Goal: Information Seeking & Learning: Compare options

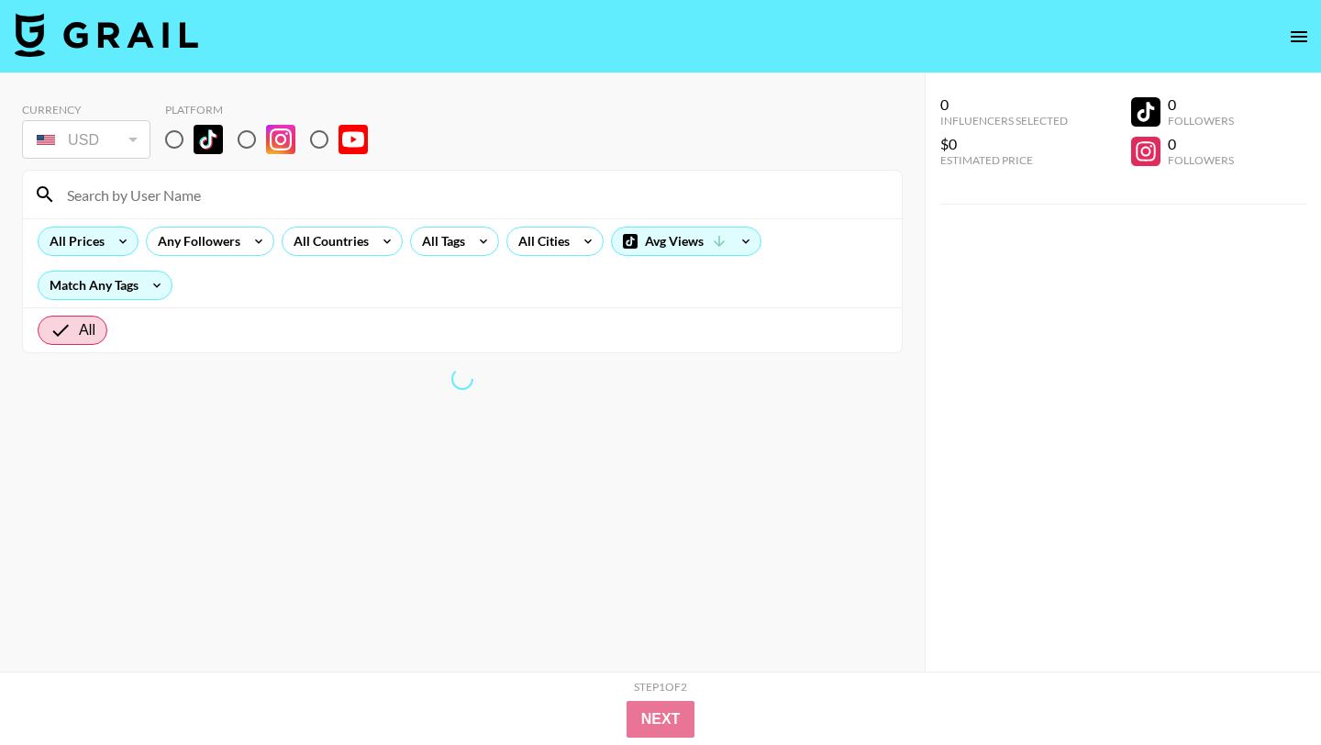
click at [105, 239] on div "All Prices" at bounding box center [74, 242] width 70 height 28
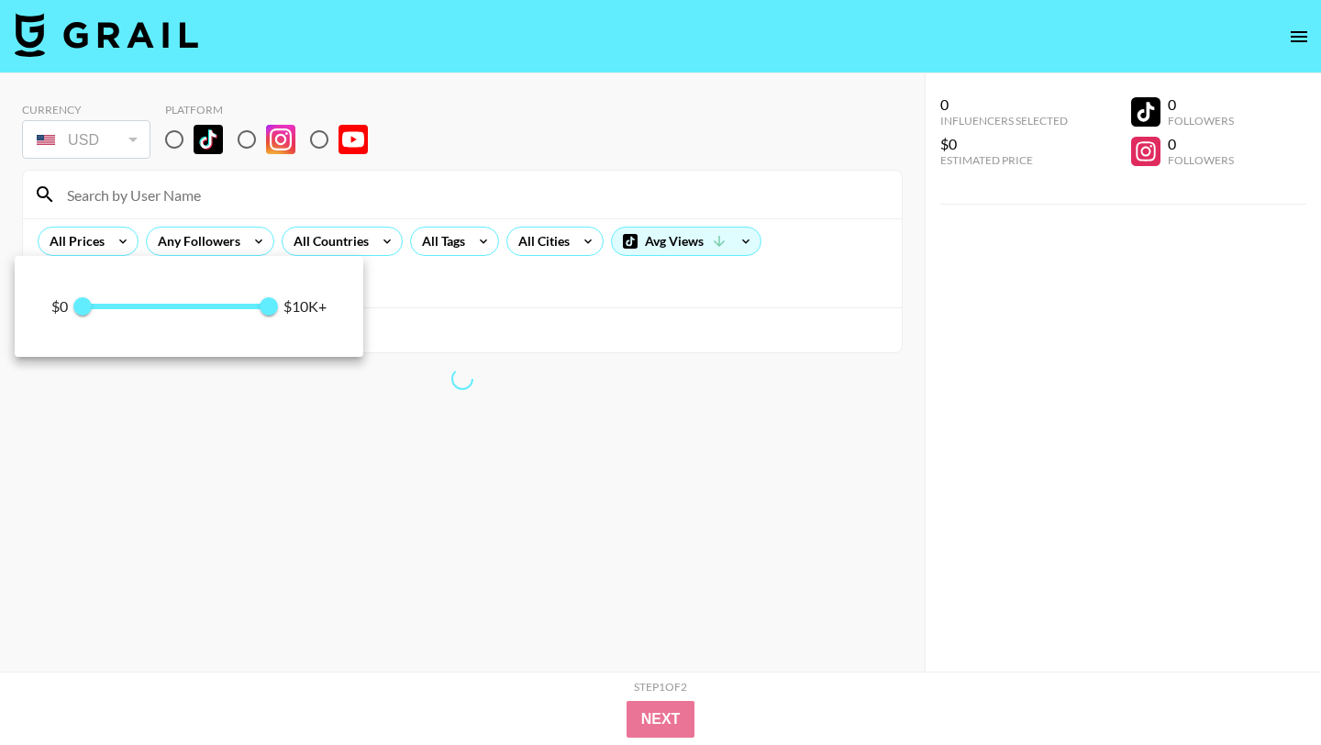
click at [174, 141] on div at bounding box center [660, 372] width 1321 height 745
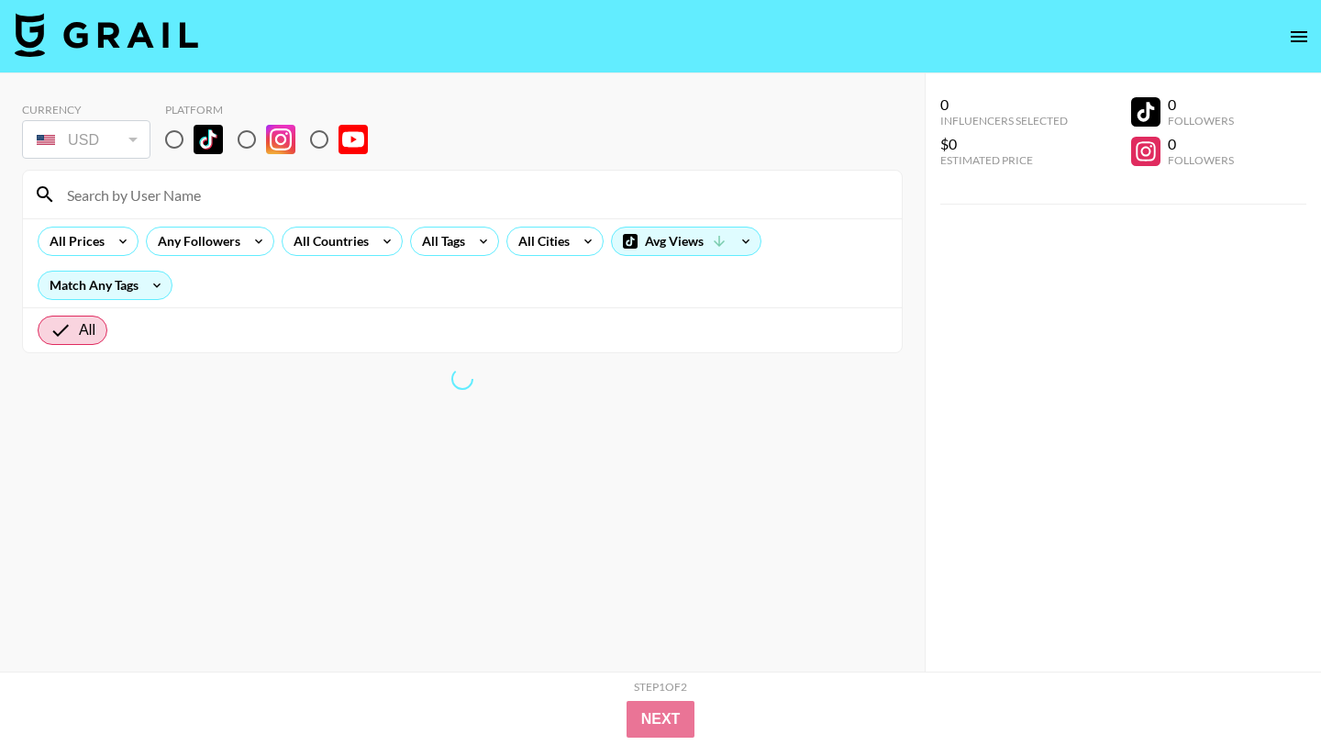
click at [180, 149] on input "radio" at bounding box center [174, 139] width 39 height 39
radio input "true"
click at [469, 244] on icon at bounding box center [483, 242] width 29 height 28
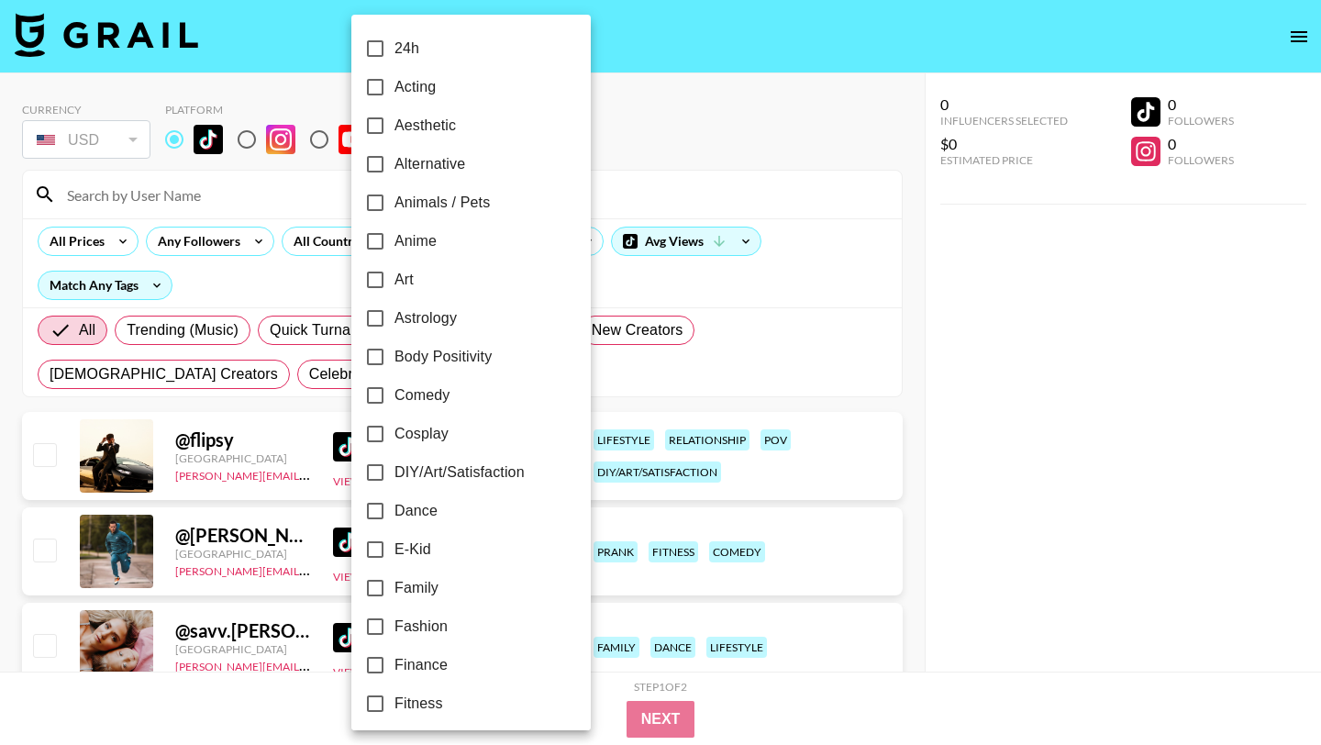
click at [378, 509] on input "Dance" at bounding box center [375, 511] width 39 height 39
checkbox input "true"
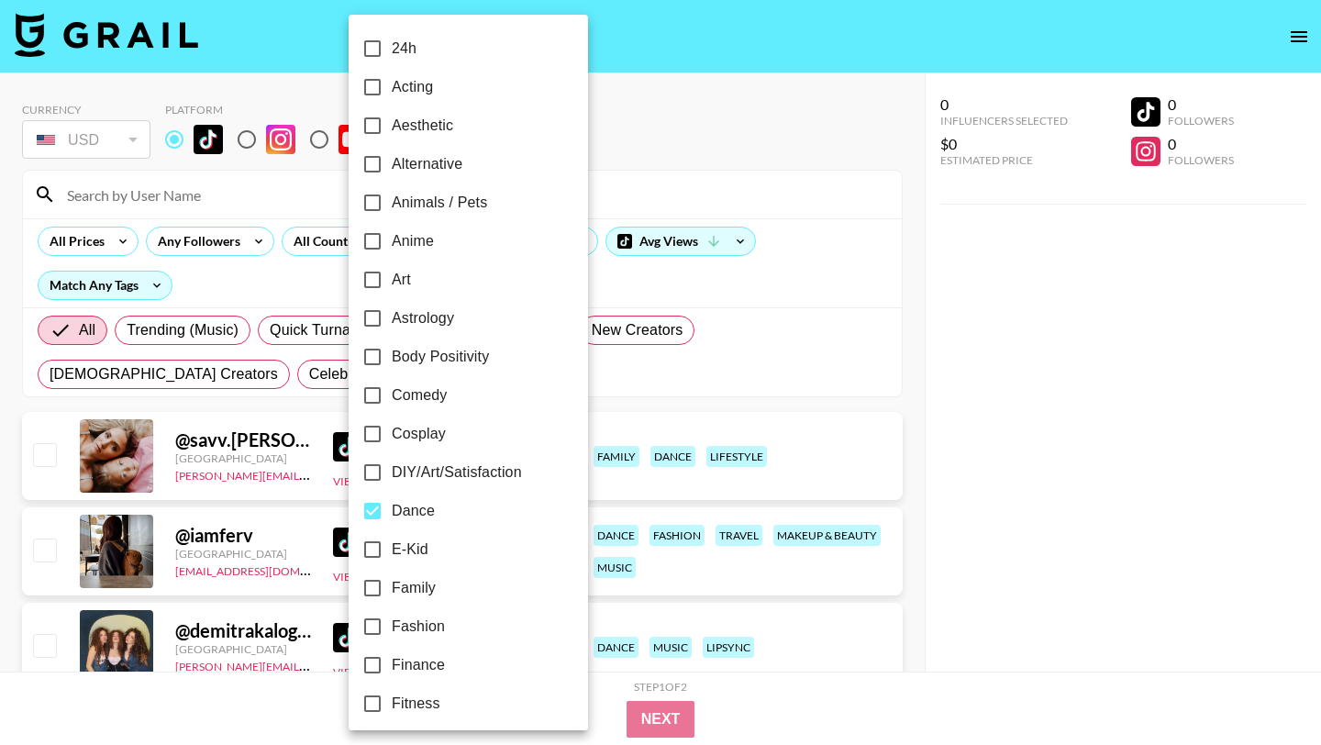
click at [604, 137] on div at bounding box center [660, 372] width 1321 height 745
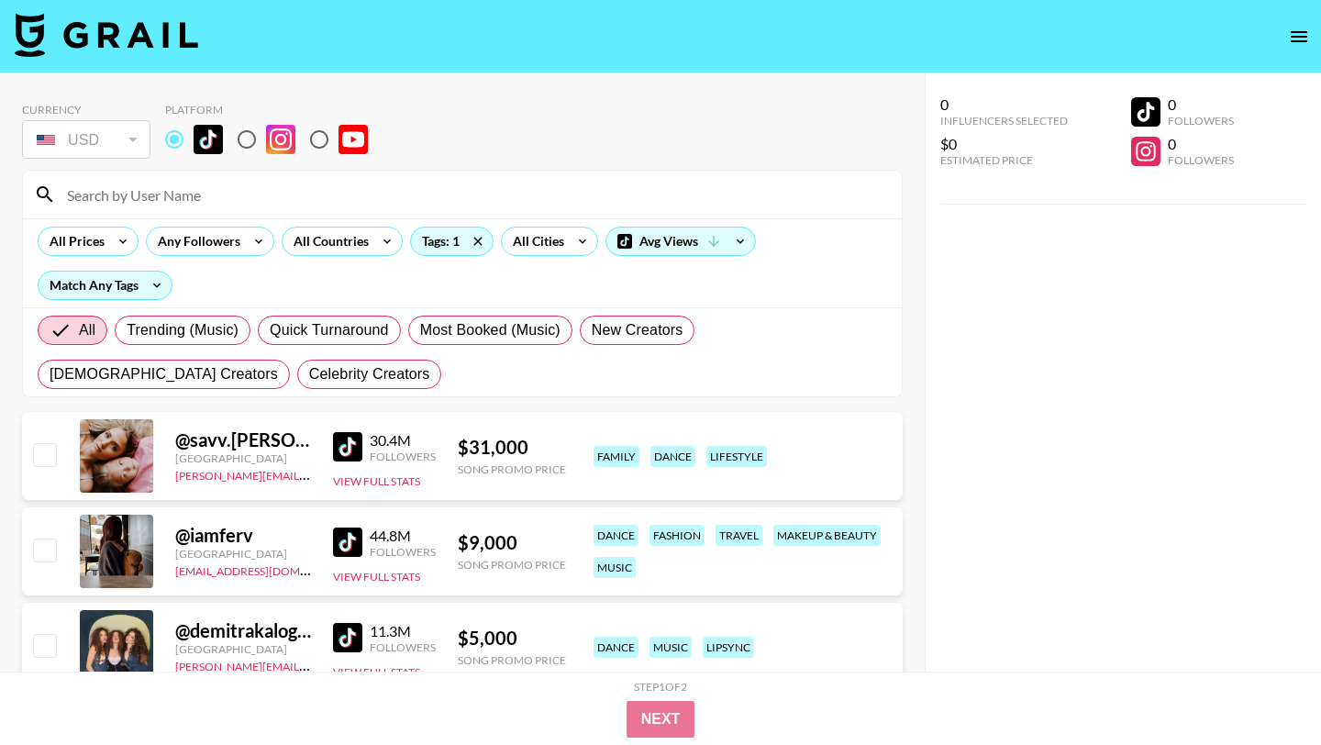
click at [347, 449] on img at bounding box center [347, 446] width 29 height 29
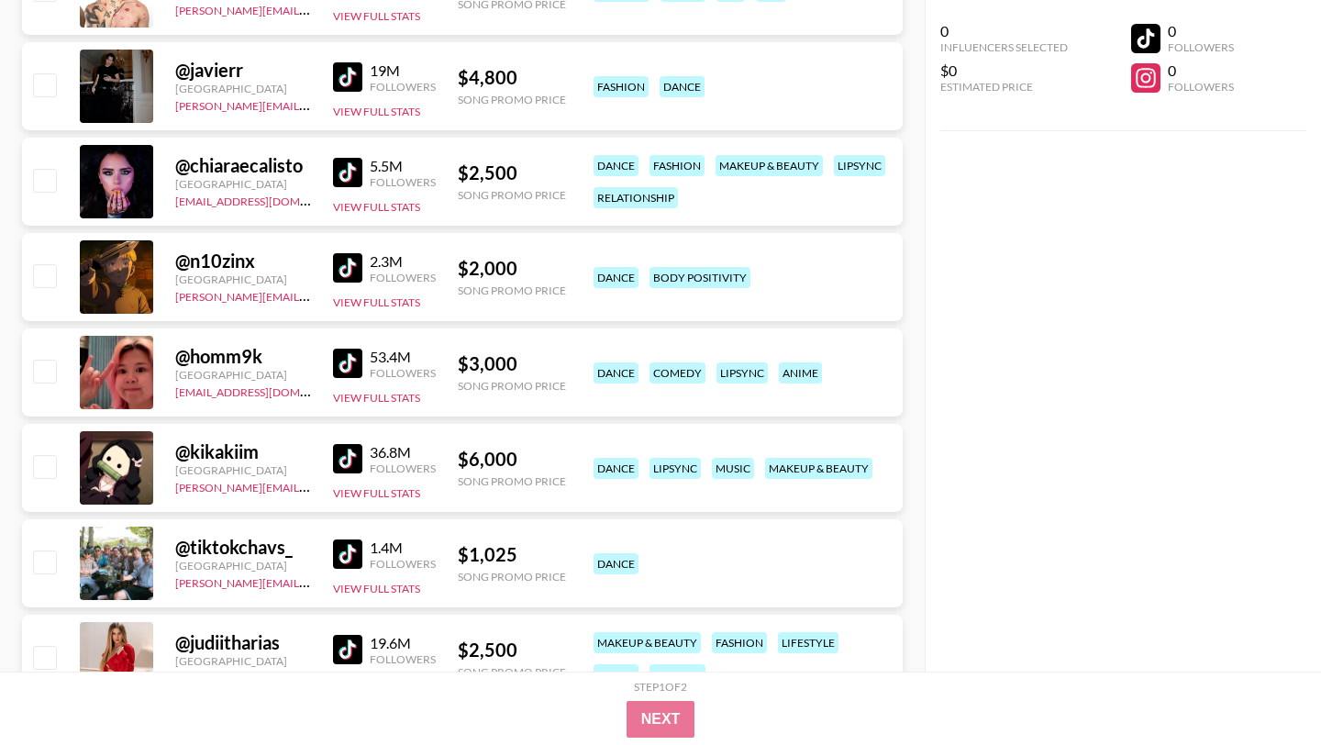
scroll to position [886, 0]
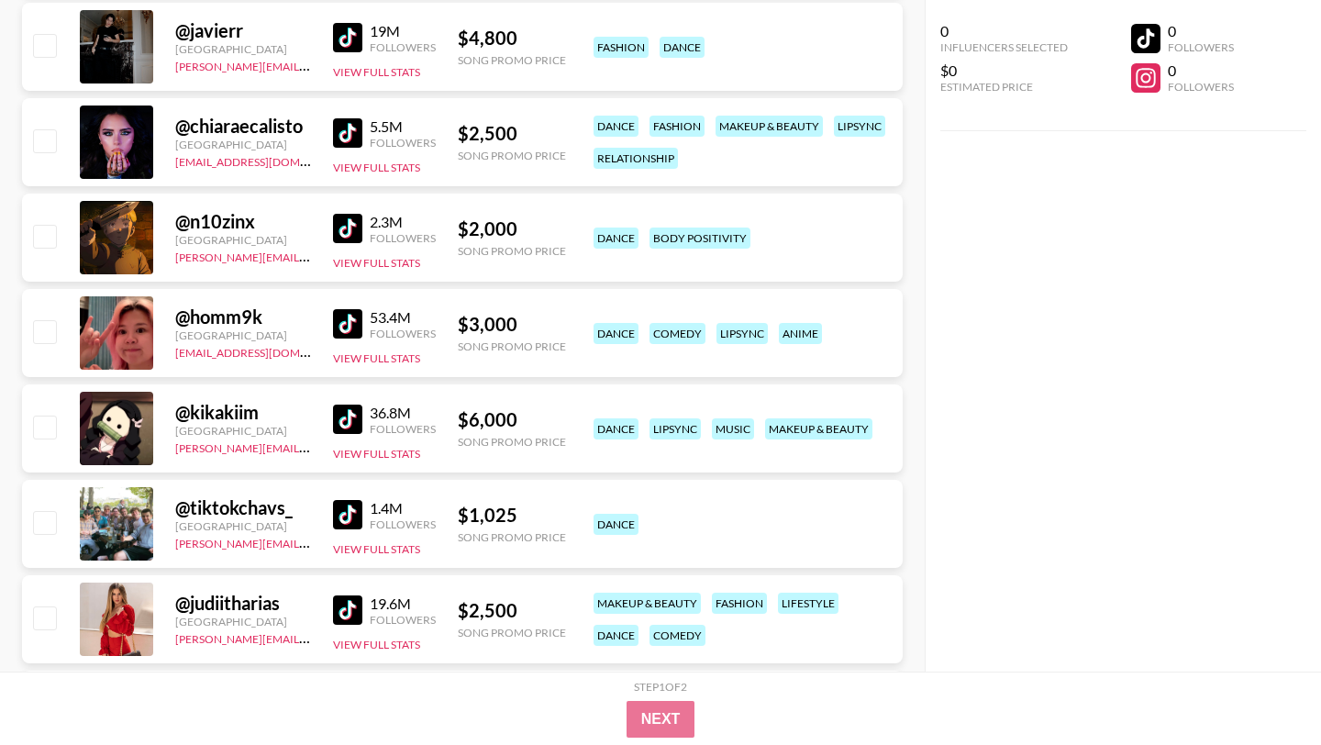
click at [351, 325] on img at bounding box center [347, 323] width 29 height 29
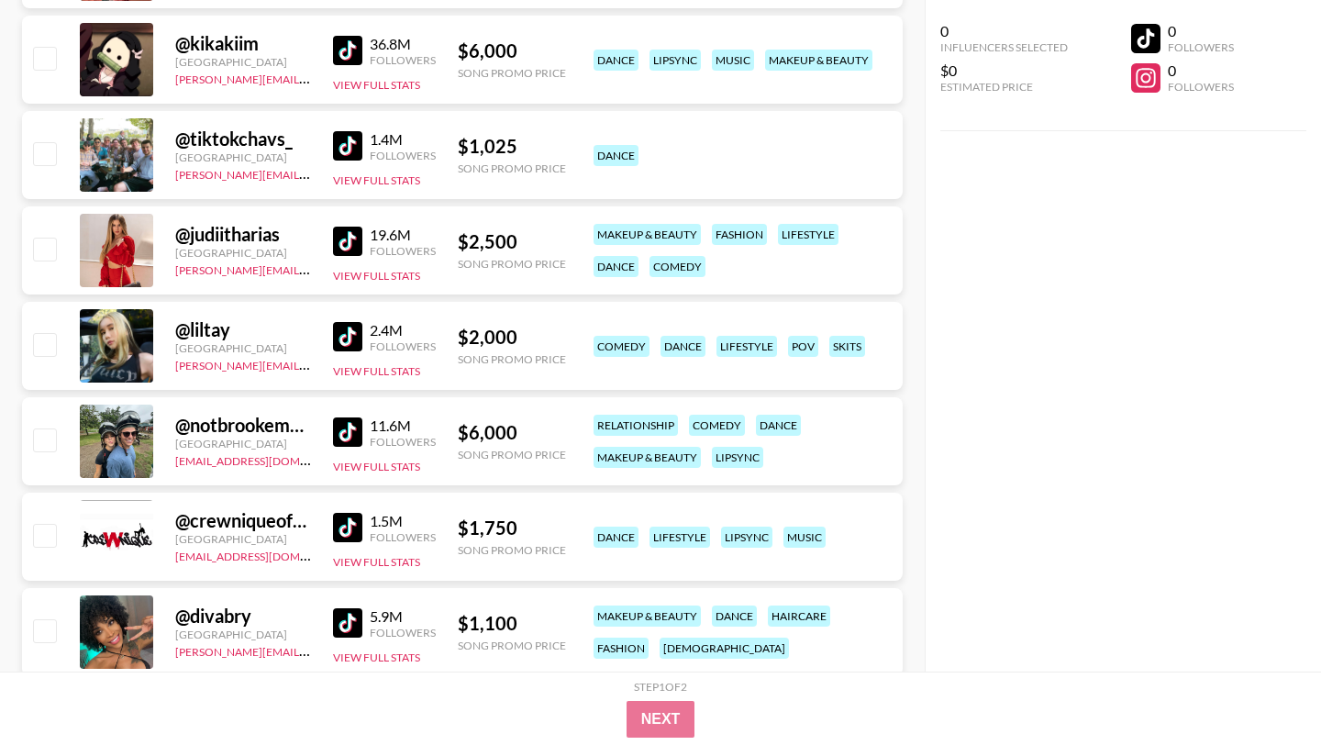
scroll to position [1208, 0]
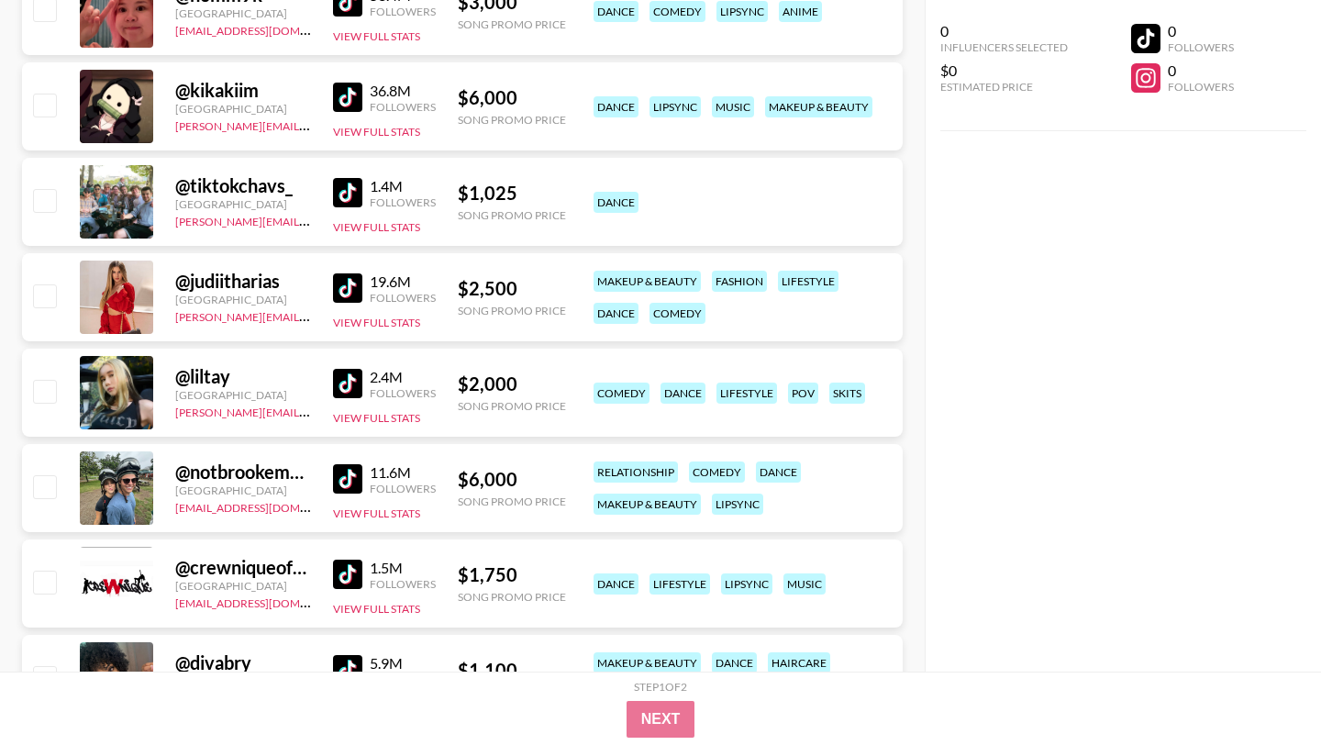
click at [349, 195] on img at bounding box center [347, 192] width 29 height 29
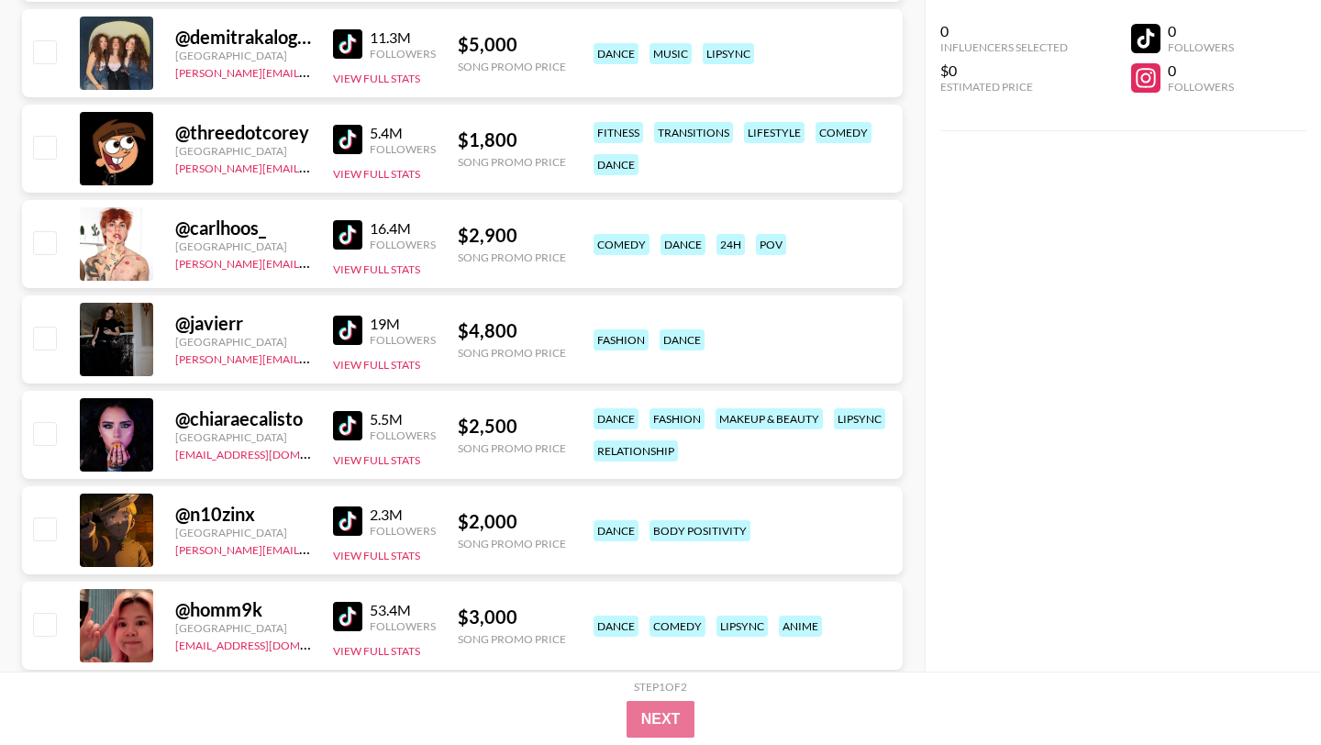
scroll to position [0, 0]
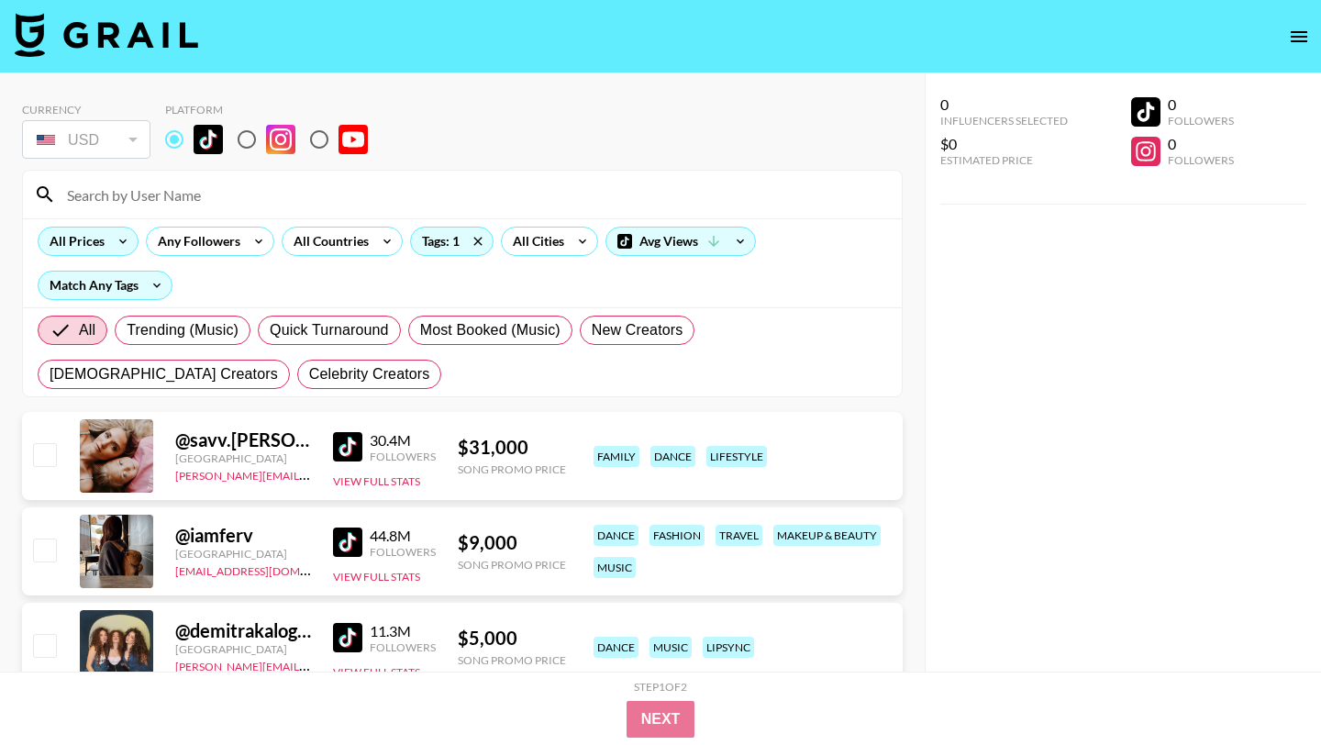
click at [108, 241] on icon at bounding box center [122, 242] width 29 height 28
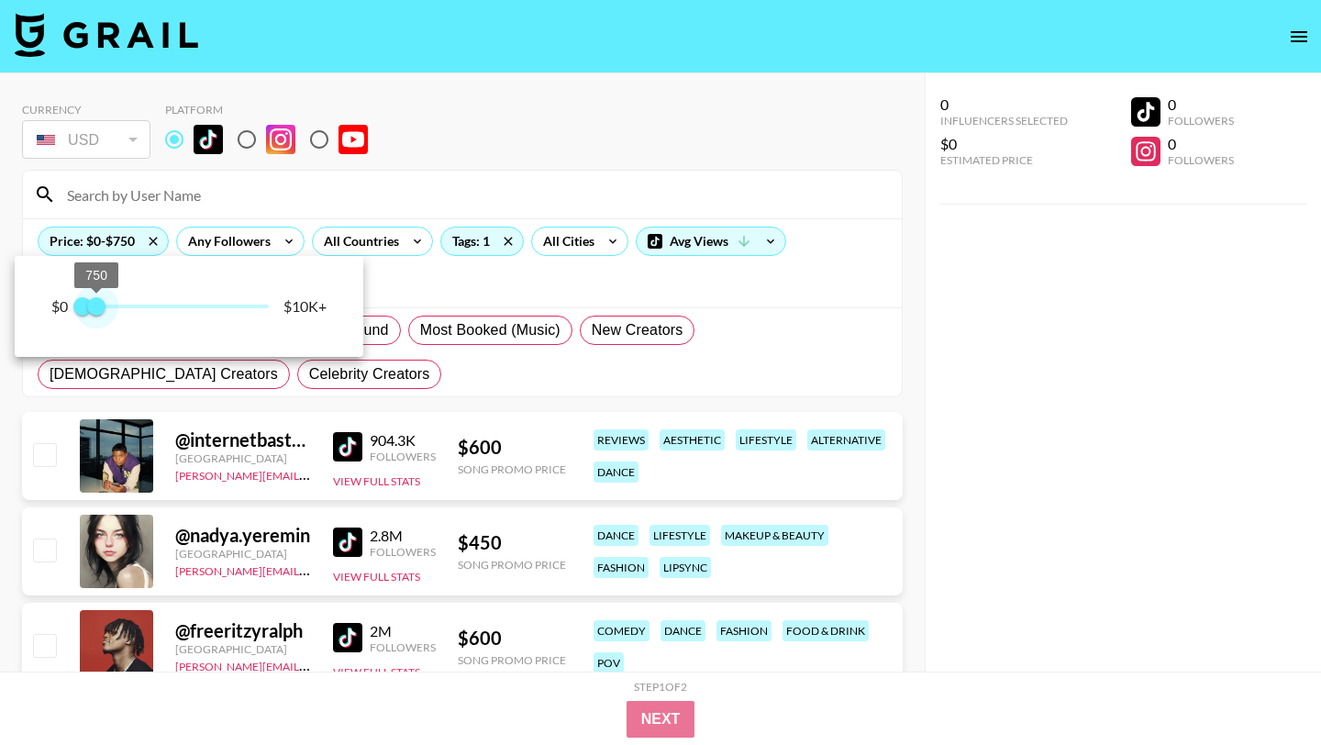
type input "1000"
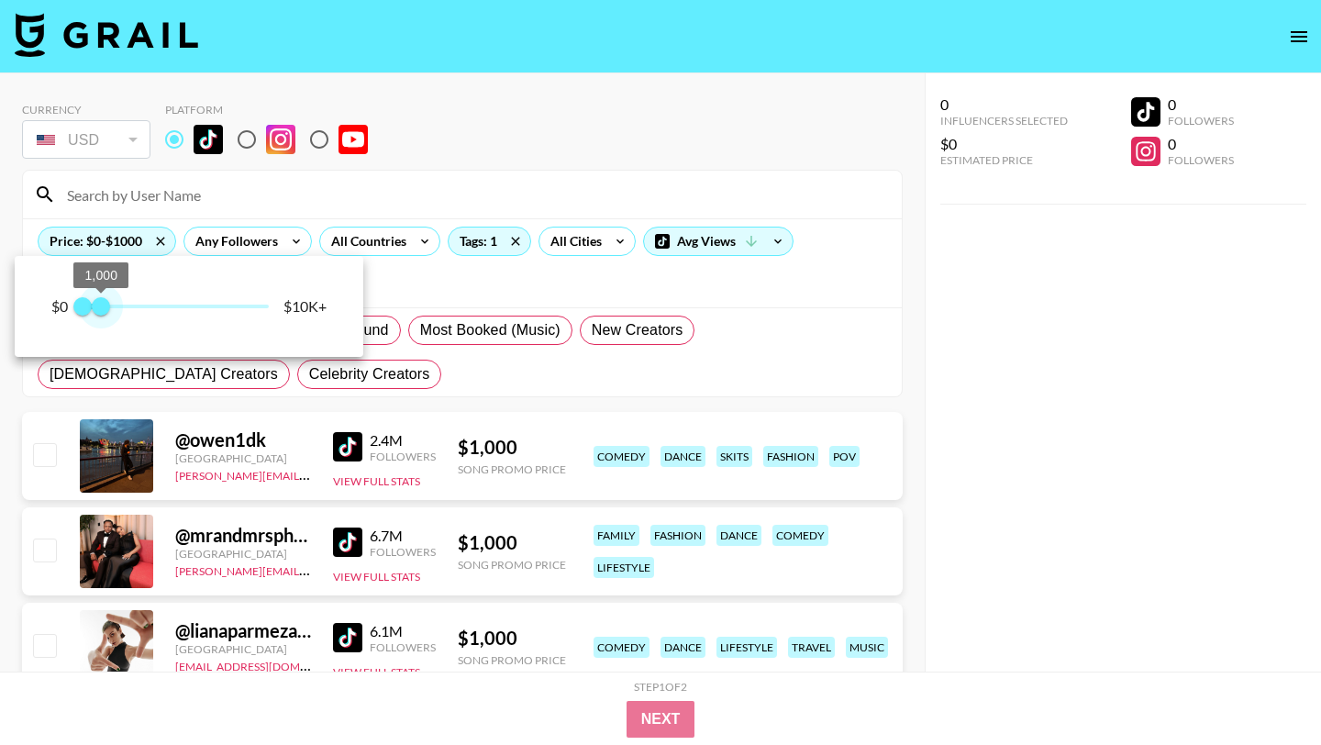
drag, startPoint x: 268, startPoint y: 310, endPoint x: 100, endPoint y: 326, distance: 168.6
click at [100, 326] on div "$0 0 1,000 $10K+" at bounding box center [189, 306] width 349 height 101
click at [548, 124] on div at bounding box center [660, 372] width 1321 height 745
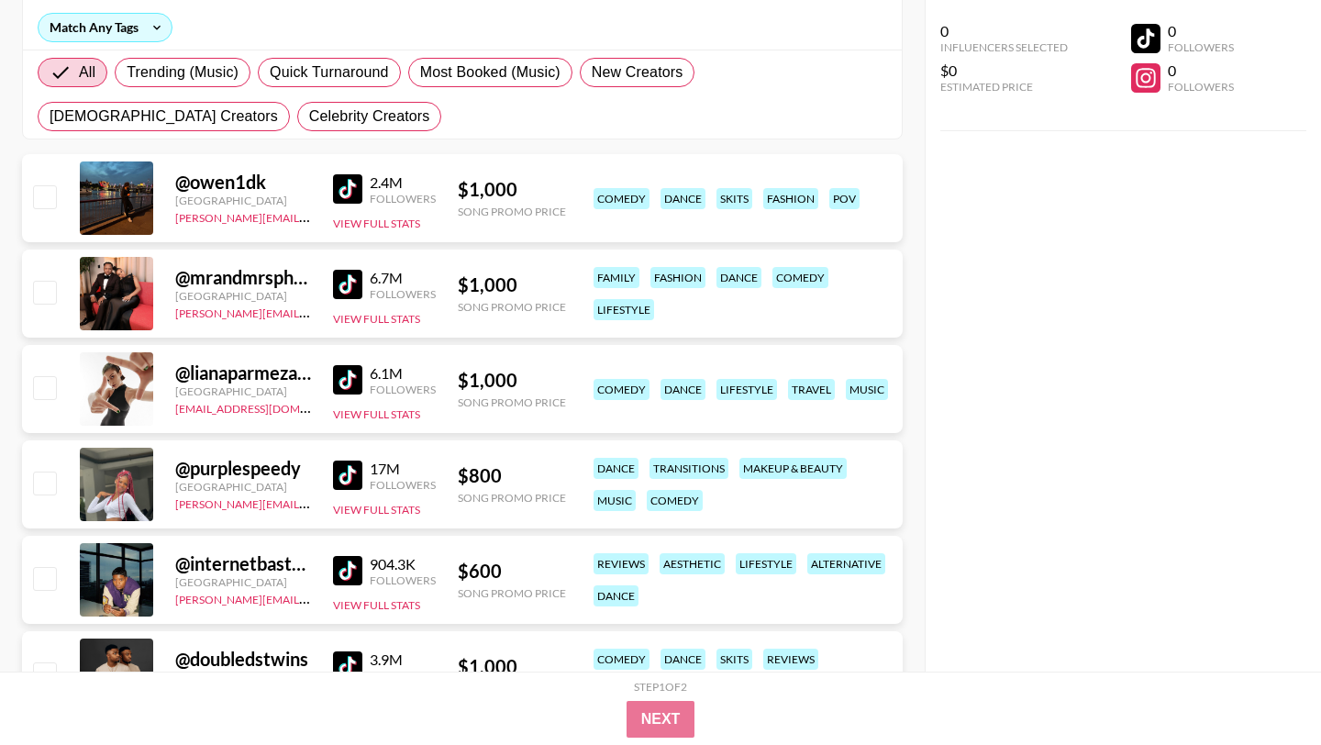
scroll to position [269, 0]
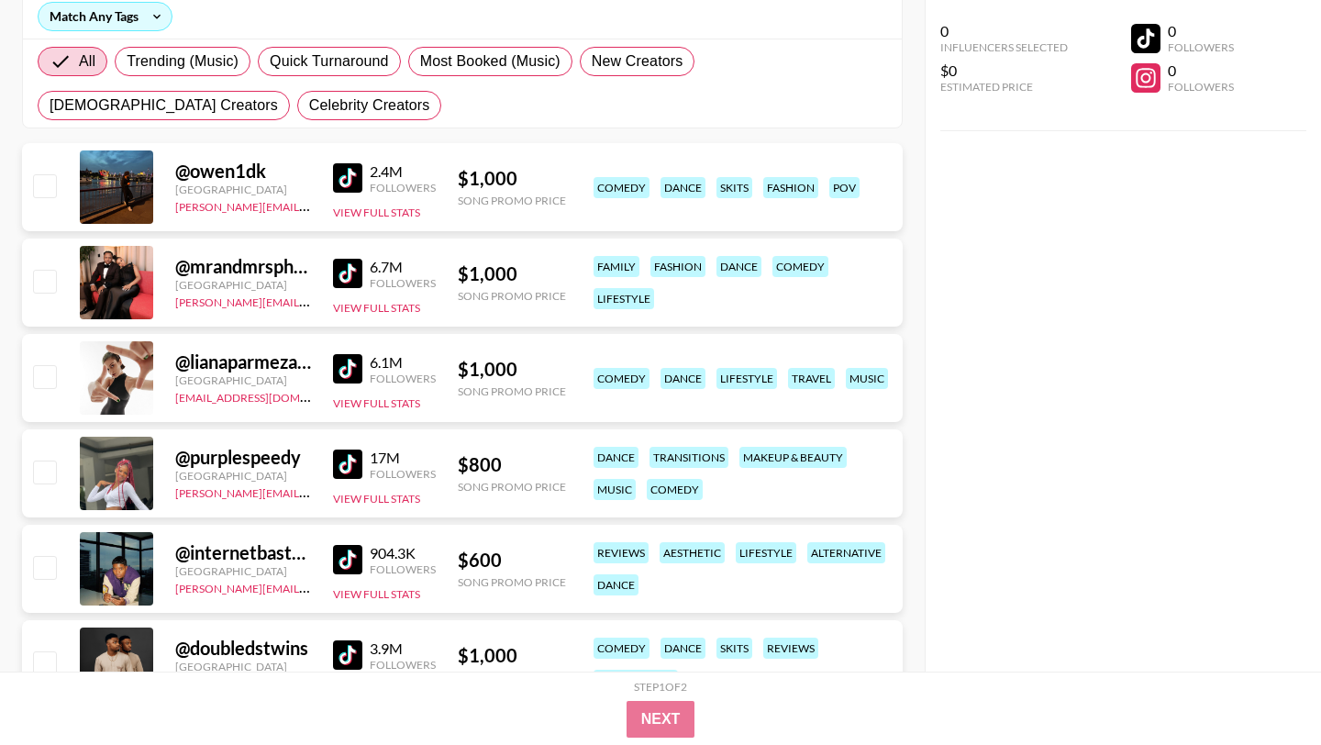
click at [341, 377] on img at bounding box center [347, 368] width 29 height 29
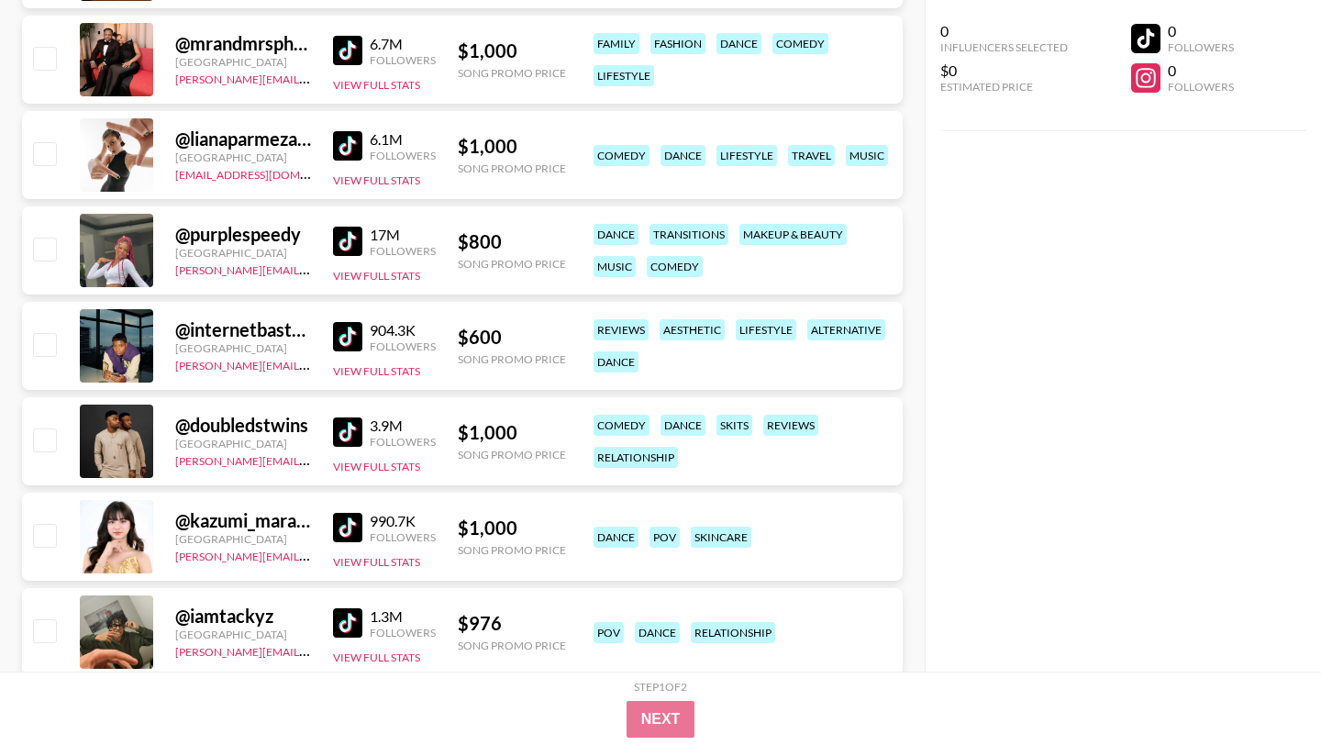
scroll to position [514, 0]
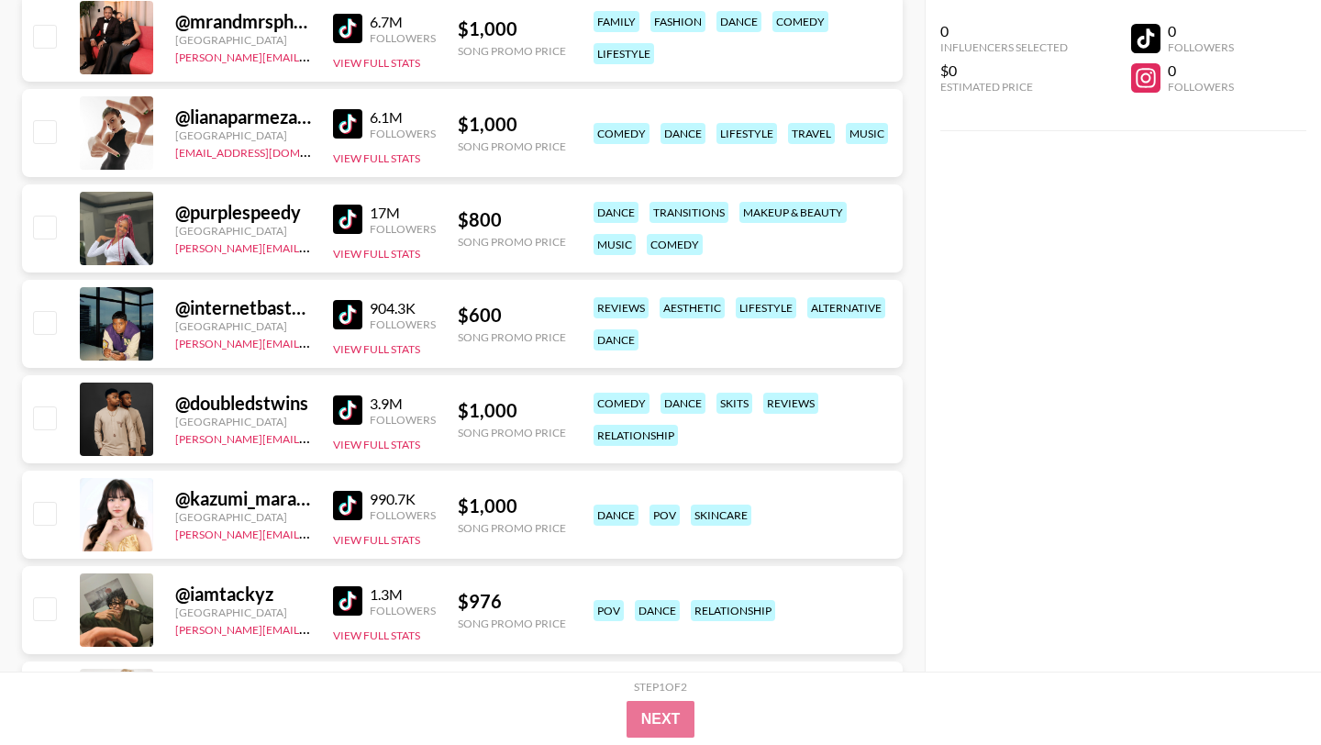
click at [350, 220] on img at bounding box center [347, 219] width 29 height 29
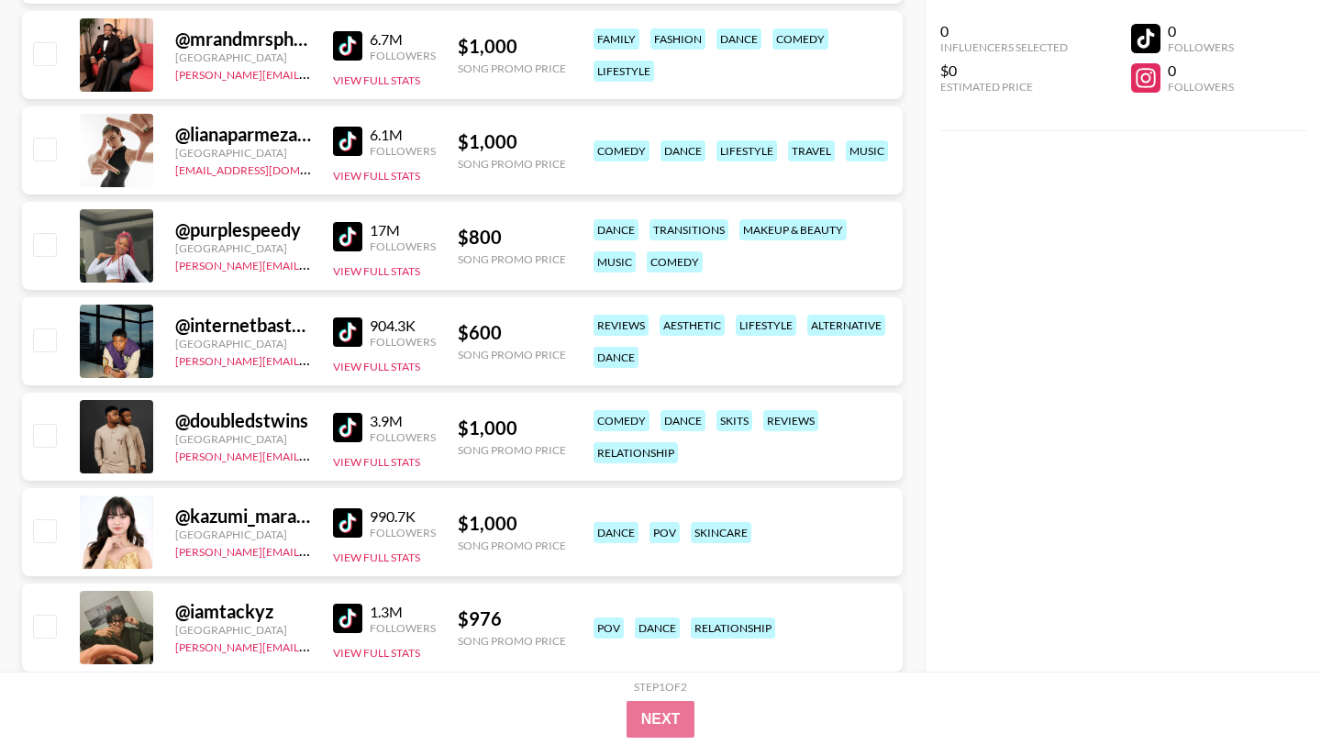
scroll to position [0, 0]
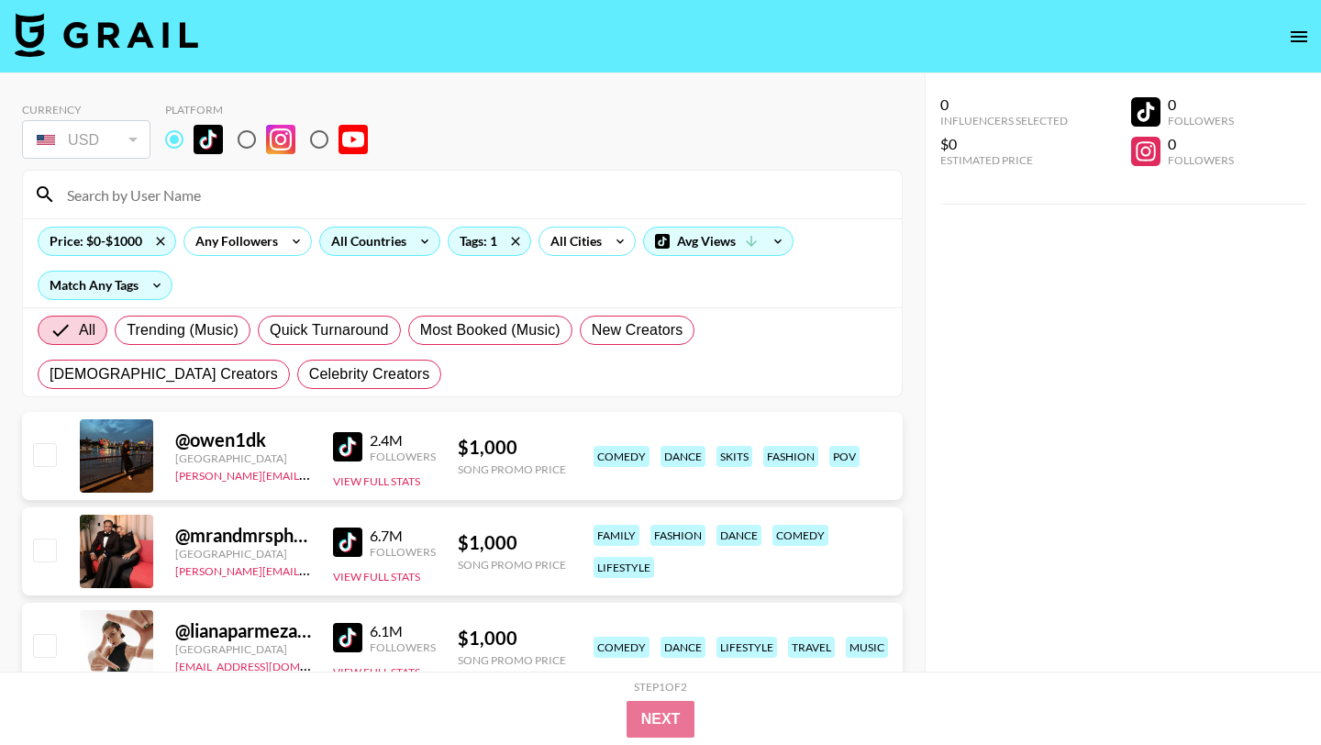
click at [360, 229] on div "All Countries" at bounding box center [365, 242] width 90 height 28
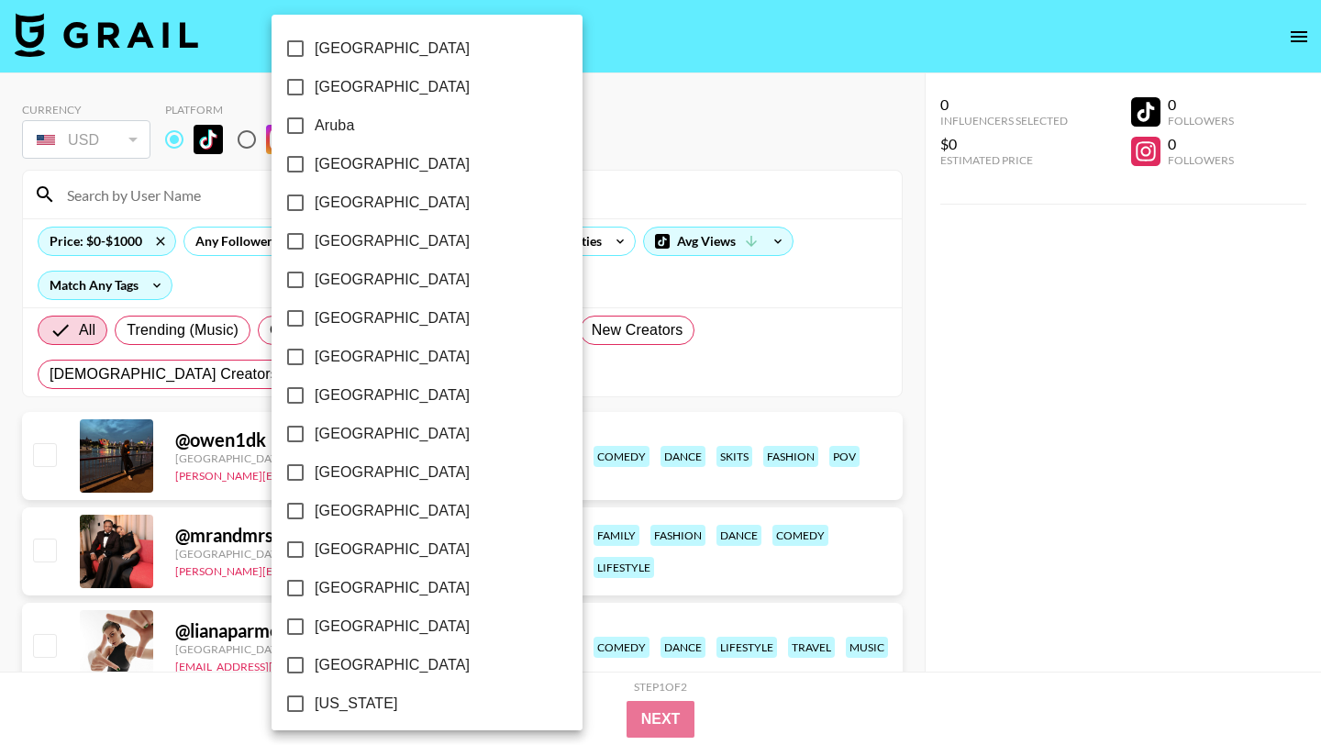
scroll to position [1395, 0]
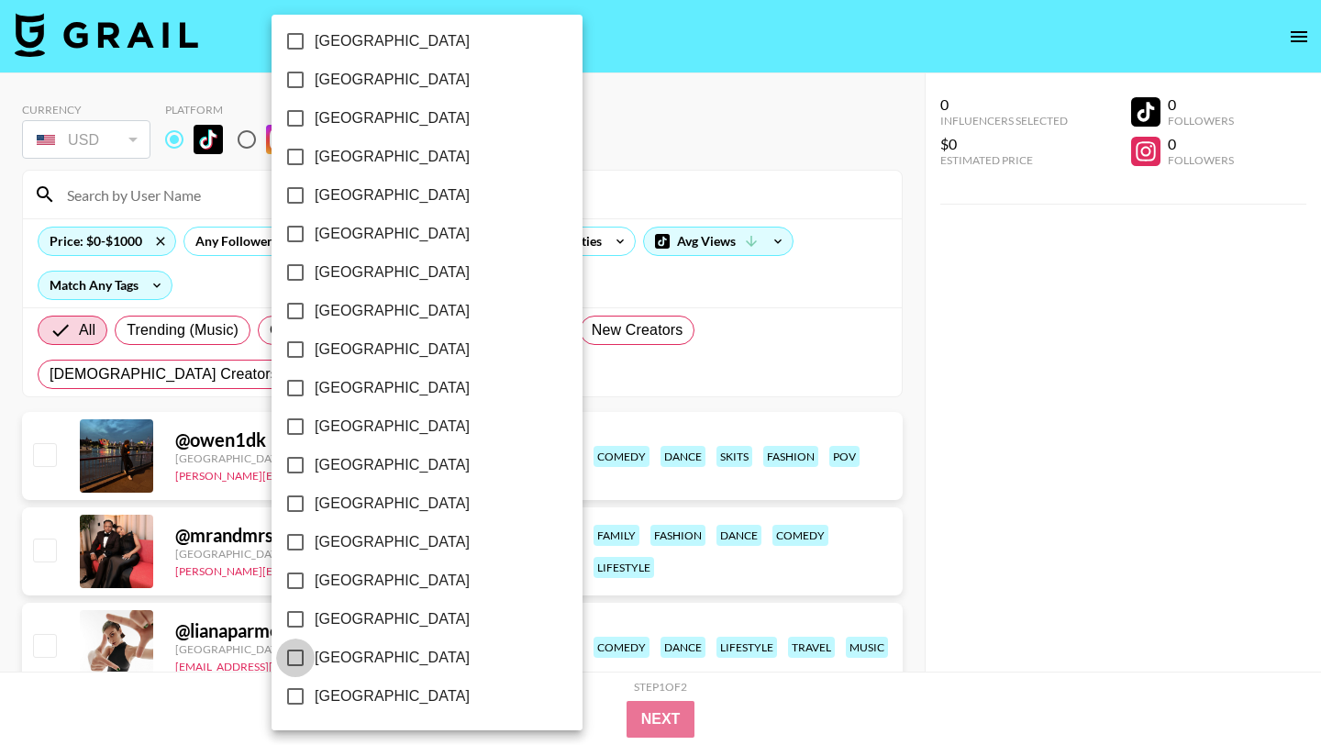
click at [296, 655] on input "[GEOGRAPHIC_DATA]" at bounding box center [295, 658] width 39 height 39
checkbox input "true"
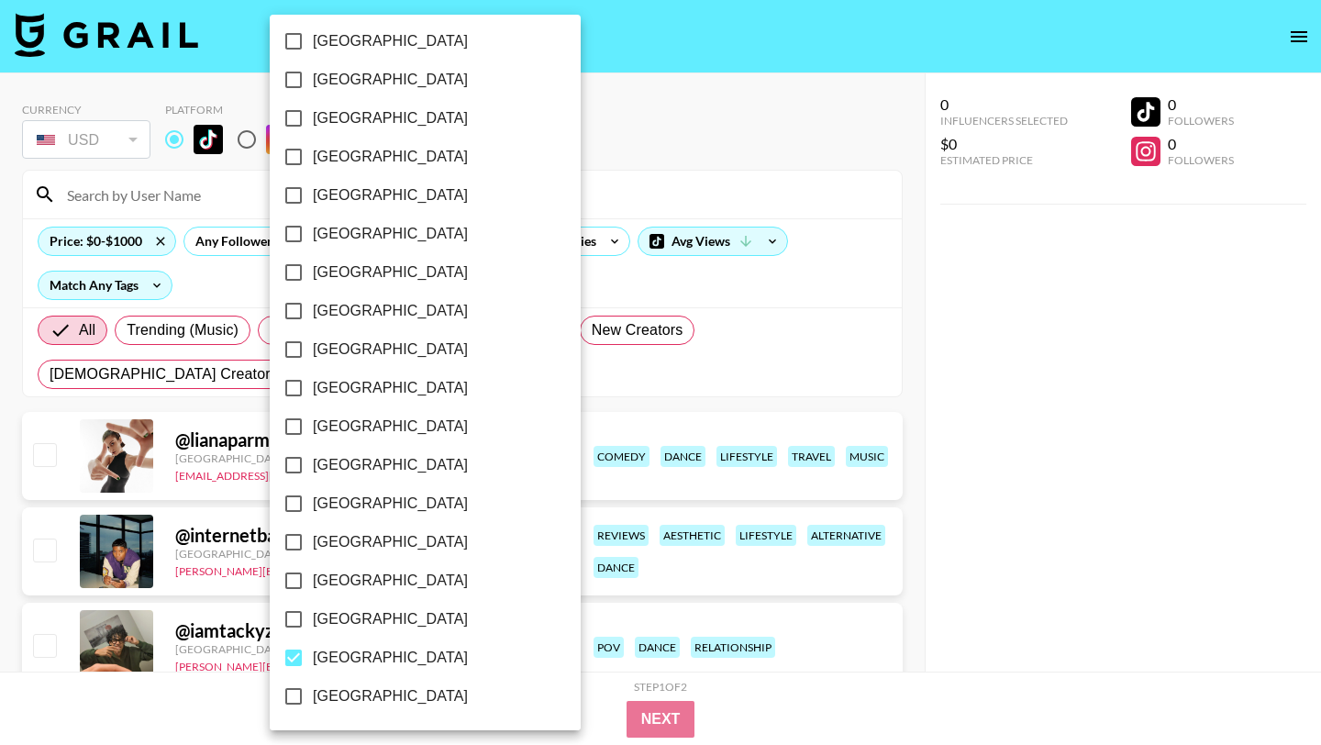
click at [582, 145] on div at bounding box center [660, 372] width 1321 height 745
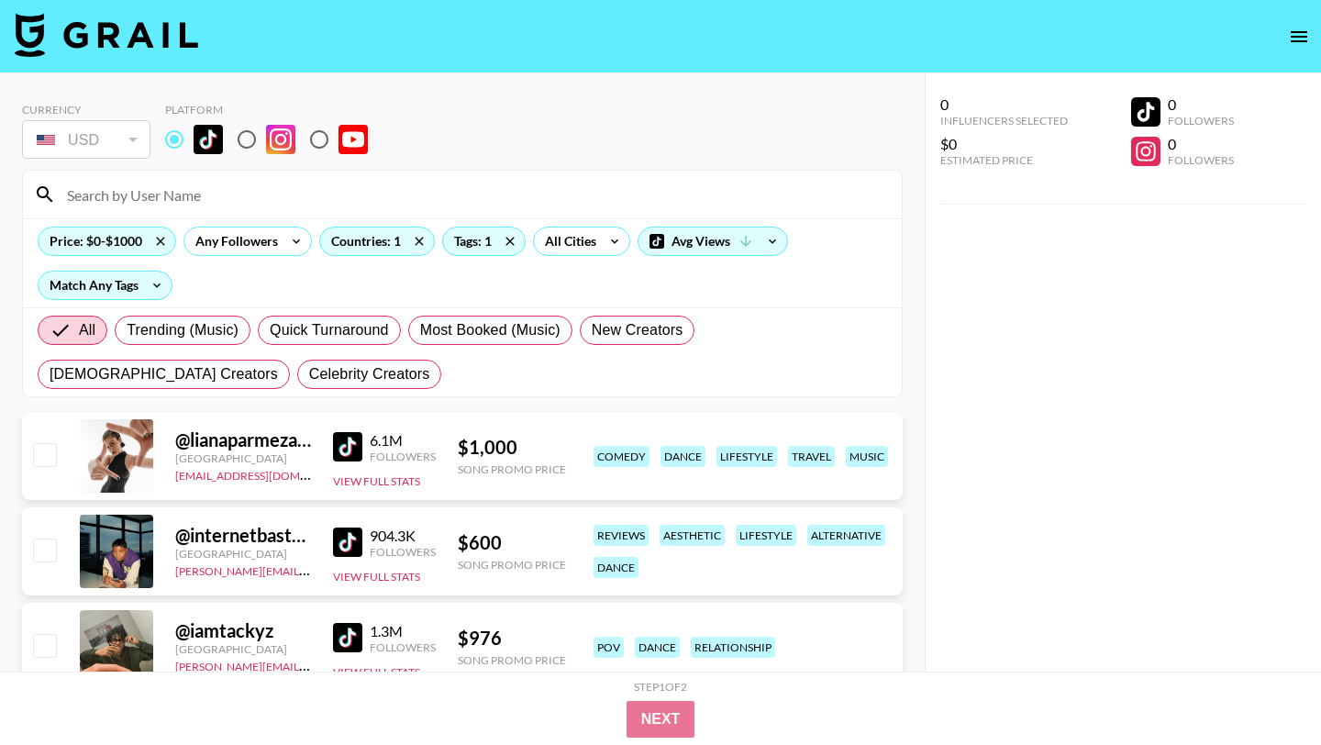
click at [348, 541] on img at bounding box center [347, 542] width 29 height 29
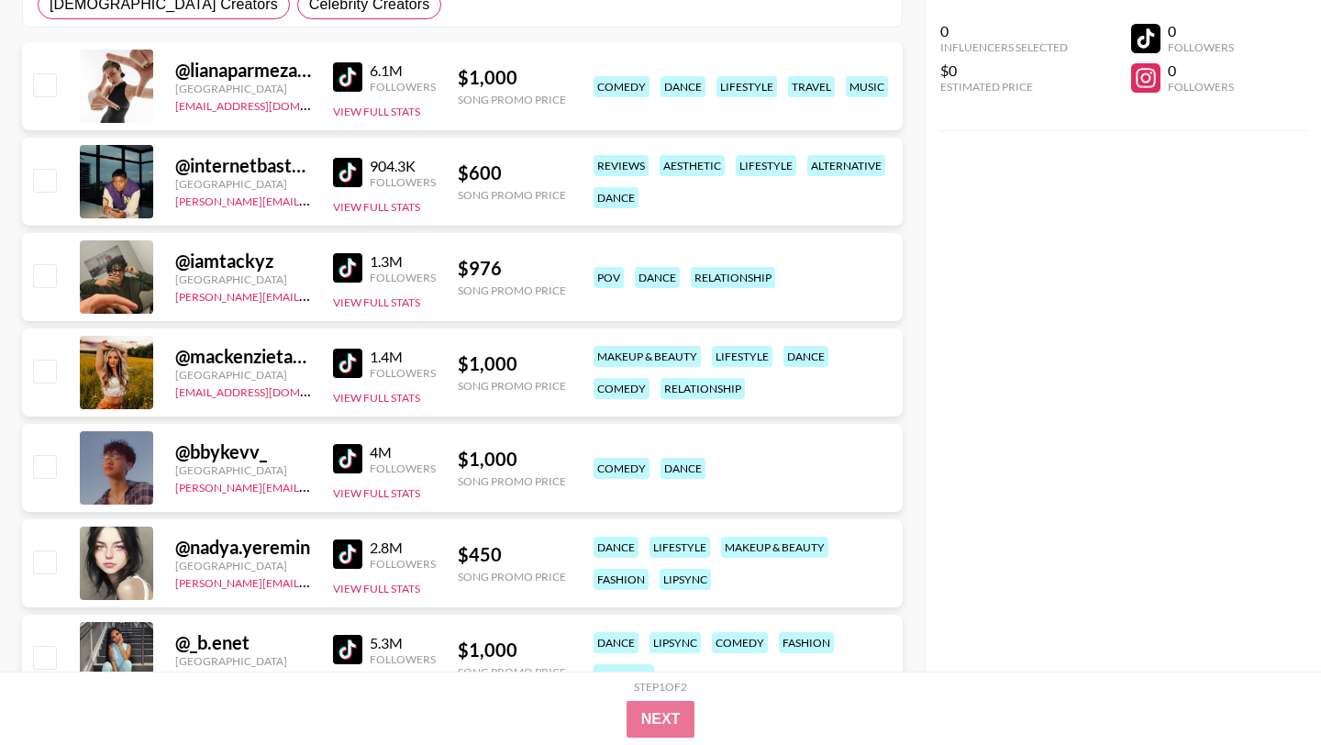
scroll to position [407, 0]
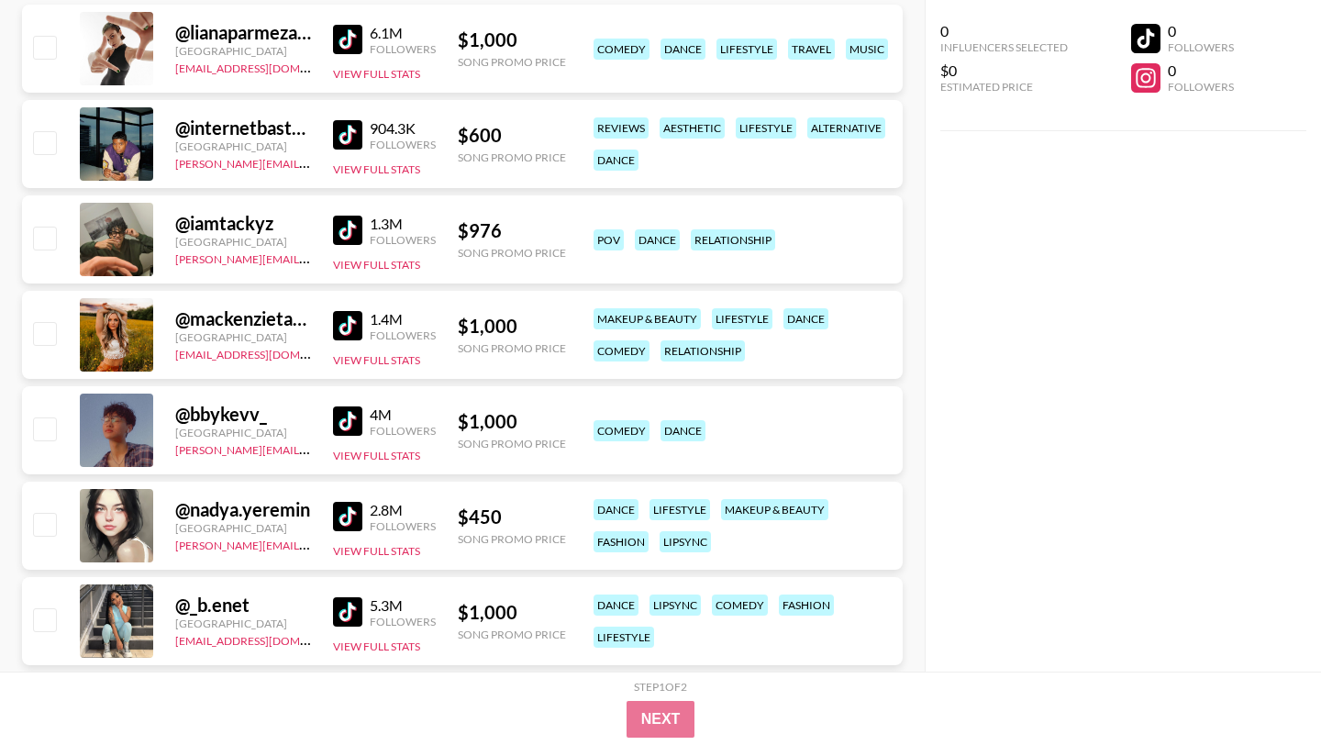
click at [359, 229] on img at bounding box center [347, 230] width 29 height 29
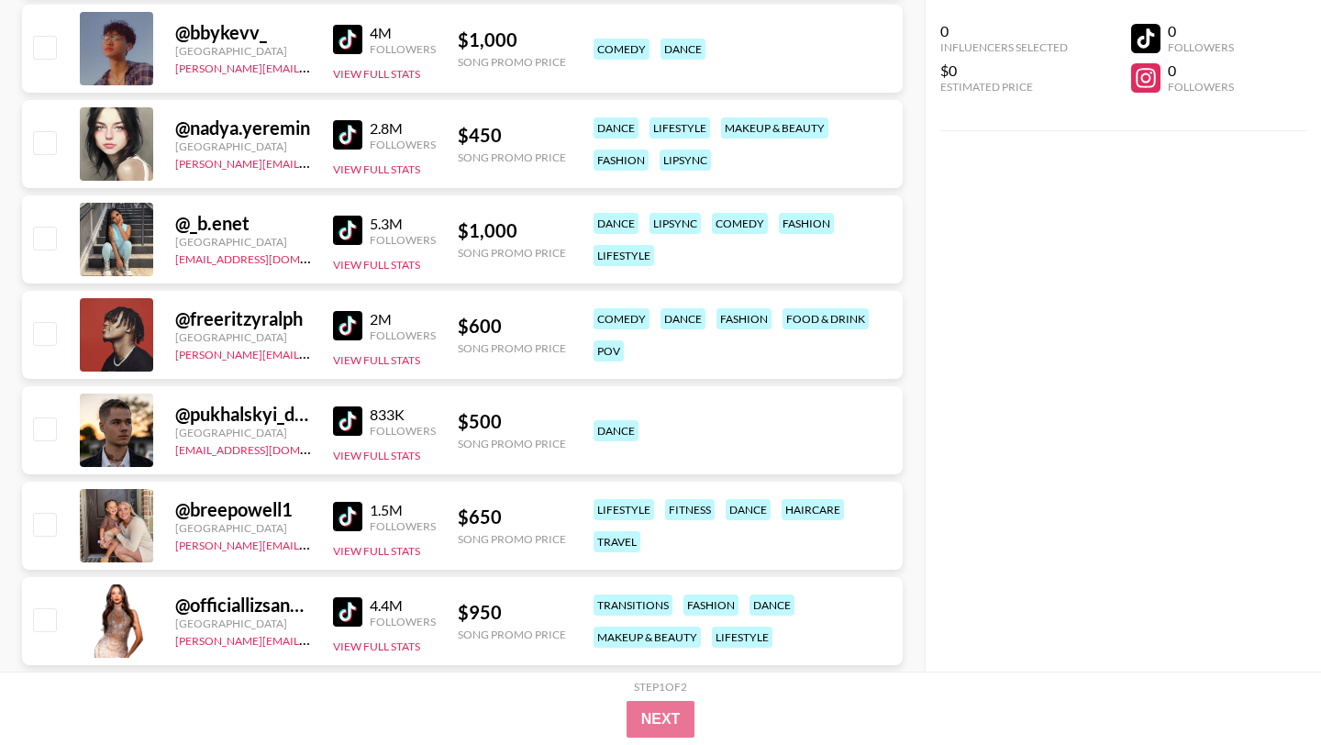
scroll to position [931, 0]
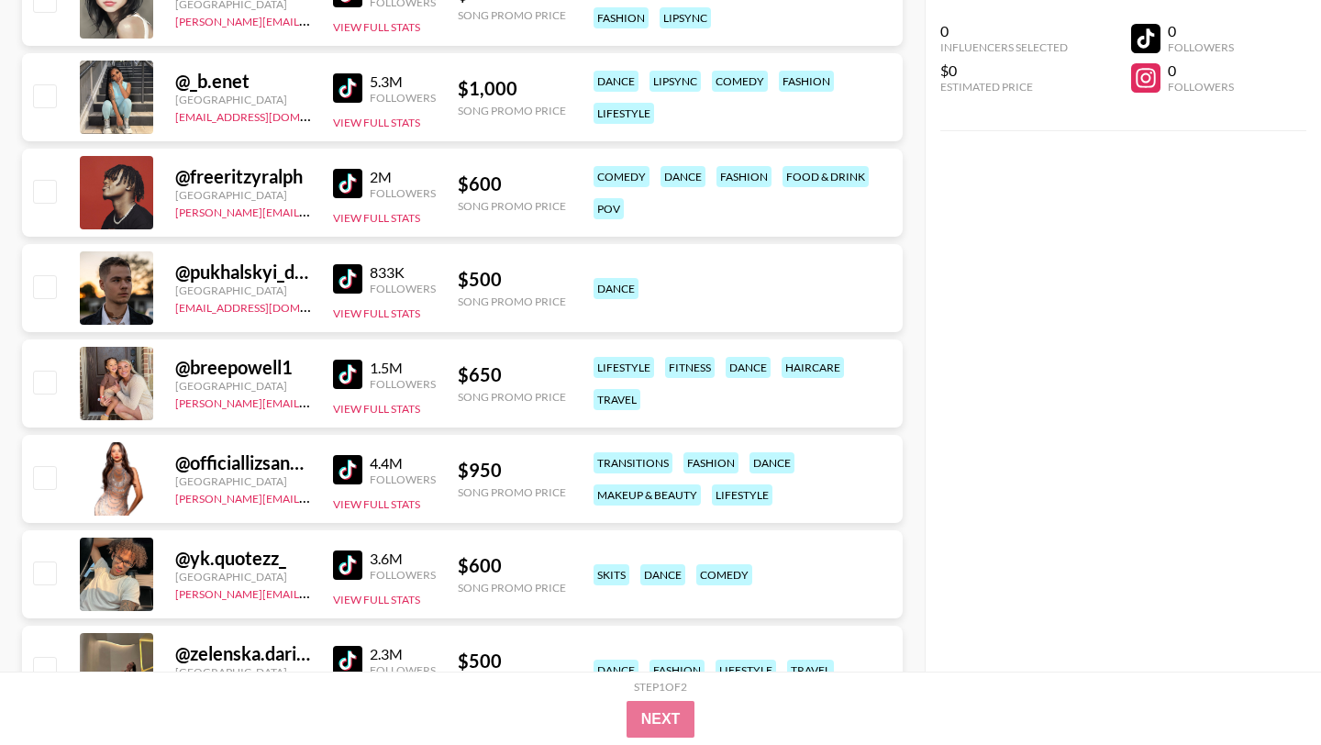
click at [355, 174] on img at bounding box center [347, 183] width 29 height 29
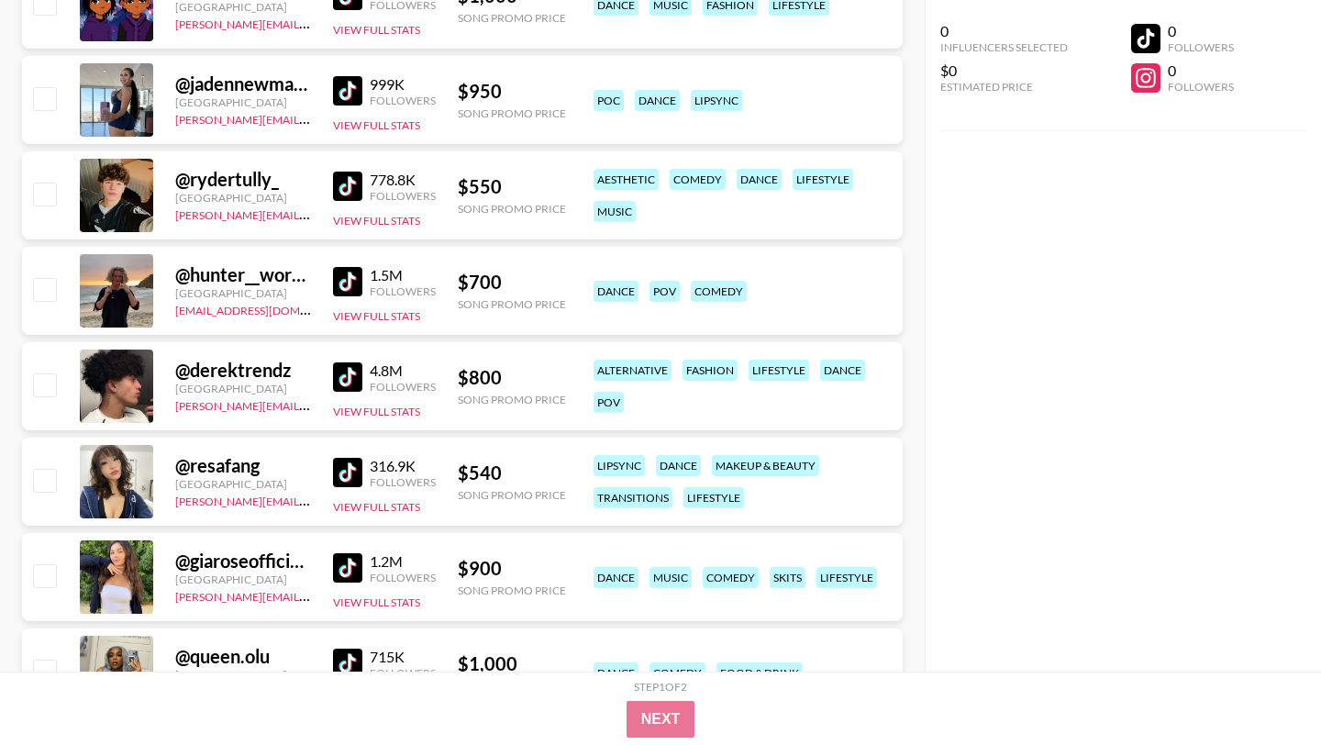
scroll to position [1872, 0]
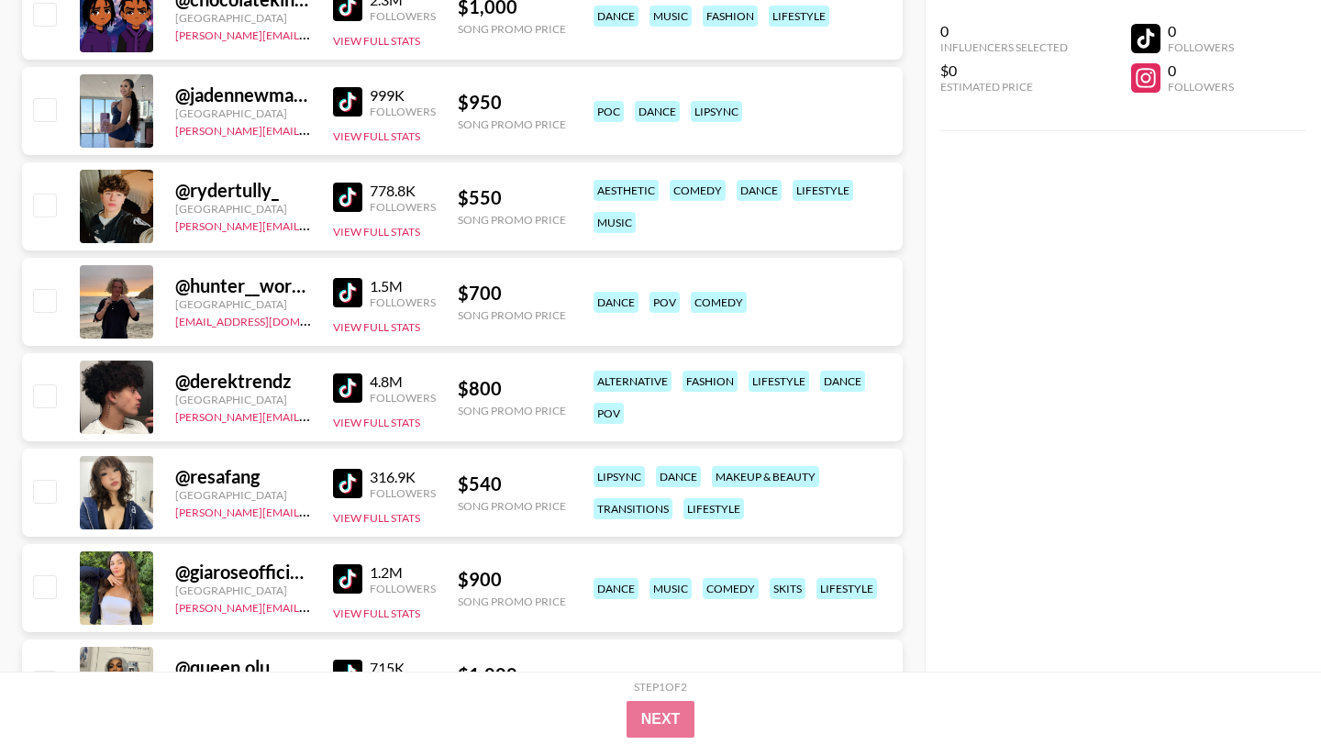
click at [346, 94] on img at bounding box center [347, 101] width 29 height 29
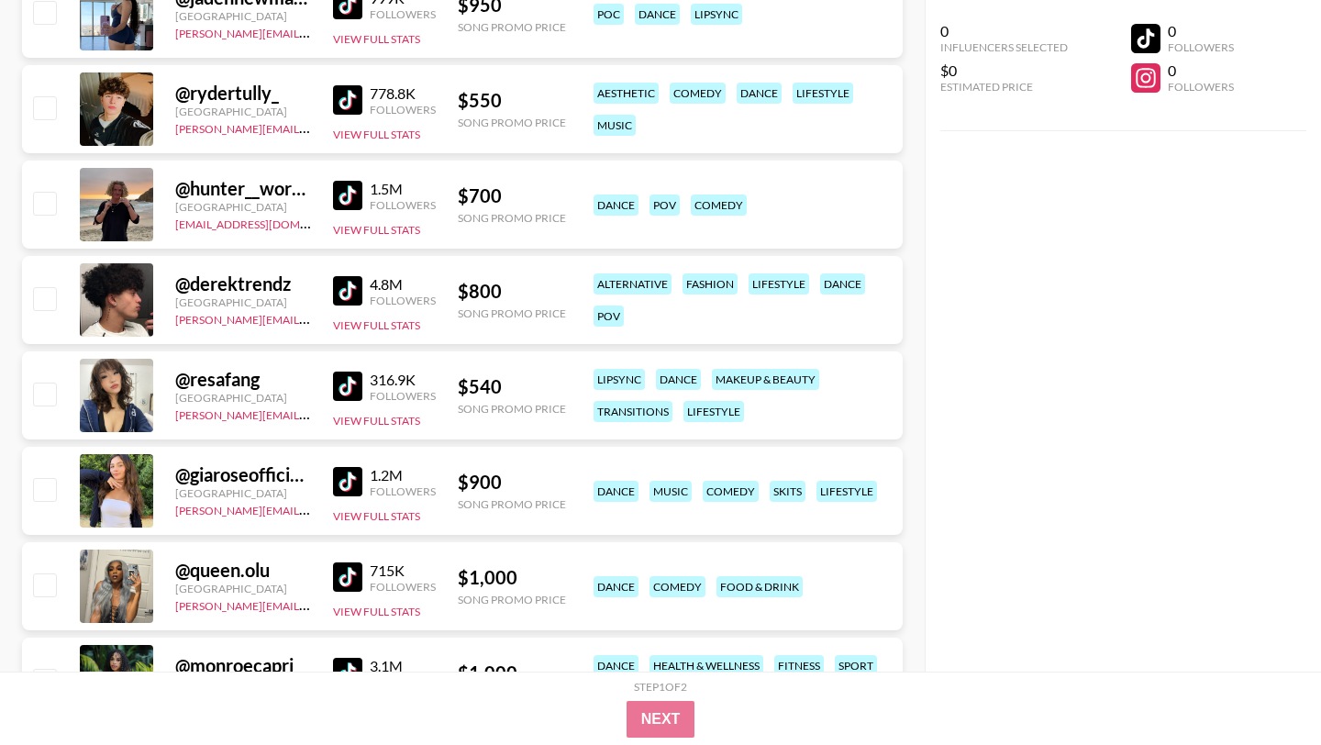
scroll to position [2002, 0]
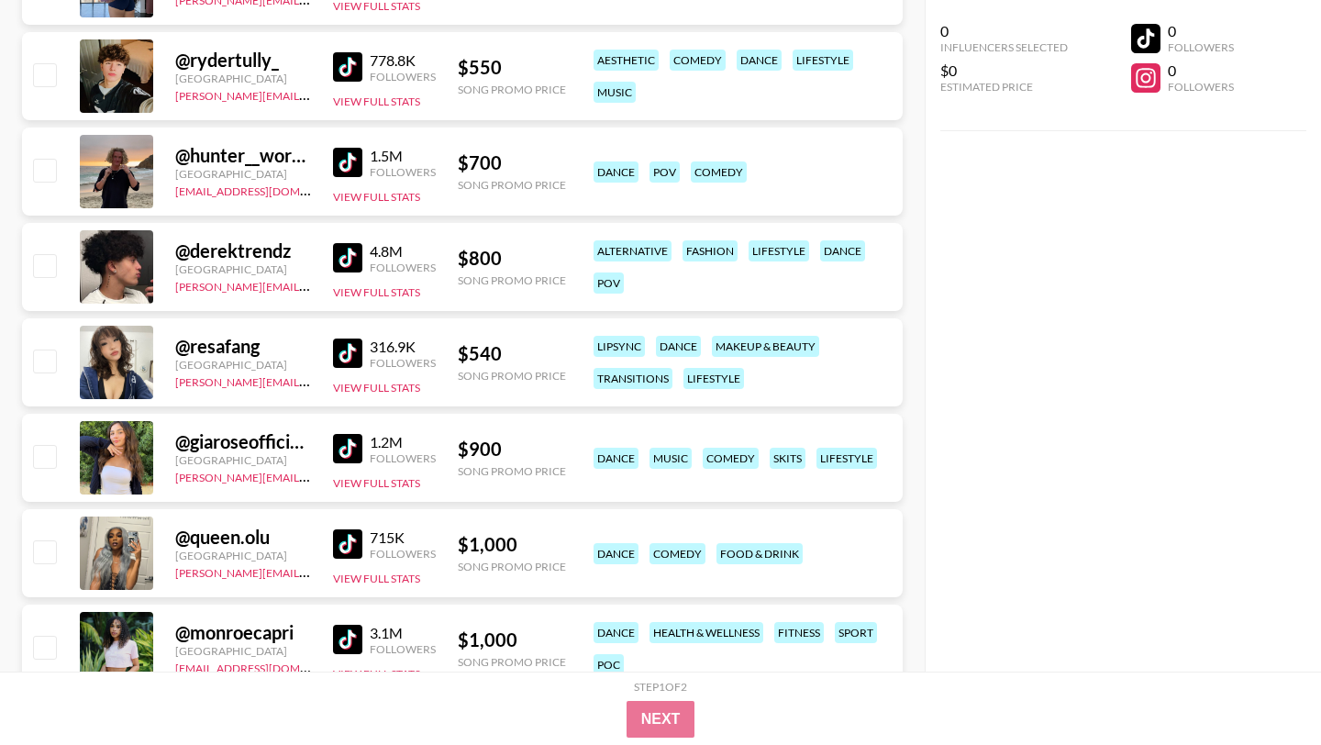
click at [344, 354] on img at bounding box center [347, 353] width 29 height 29
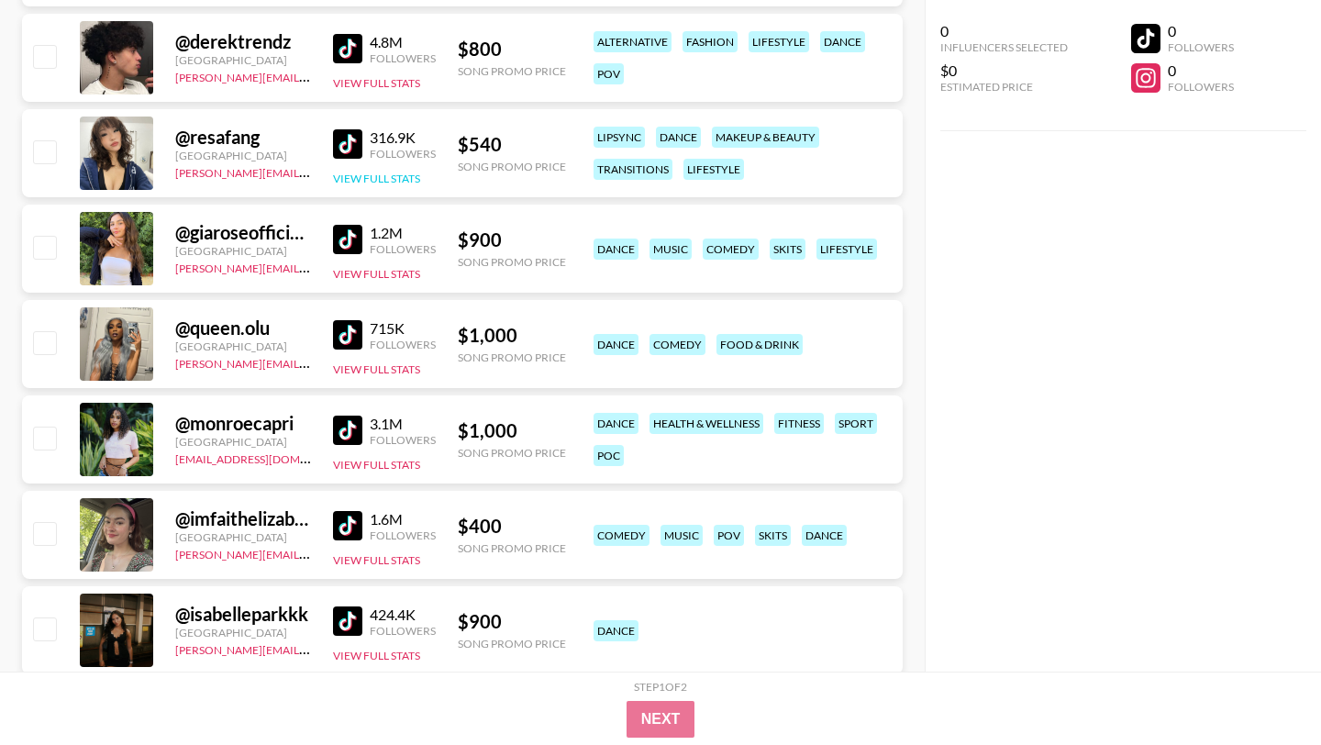
scroll to position [2256, 0]
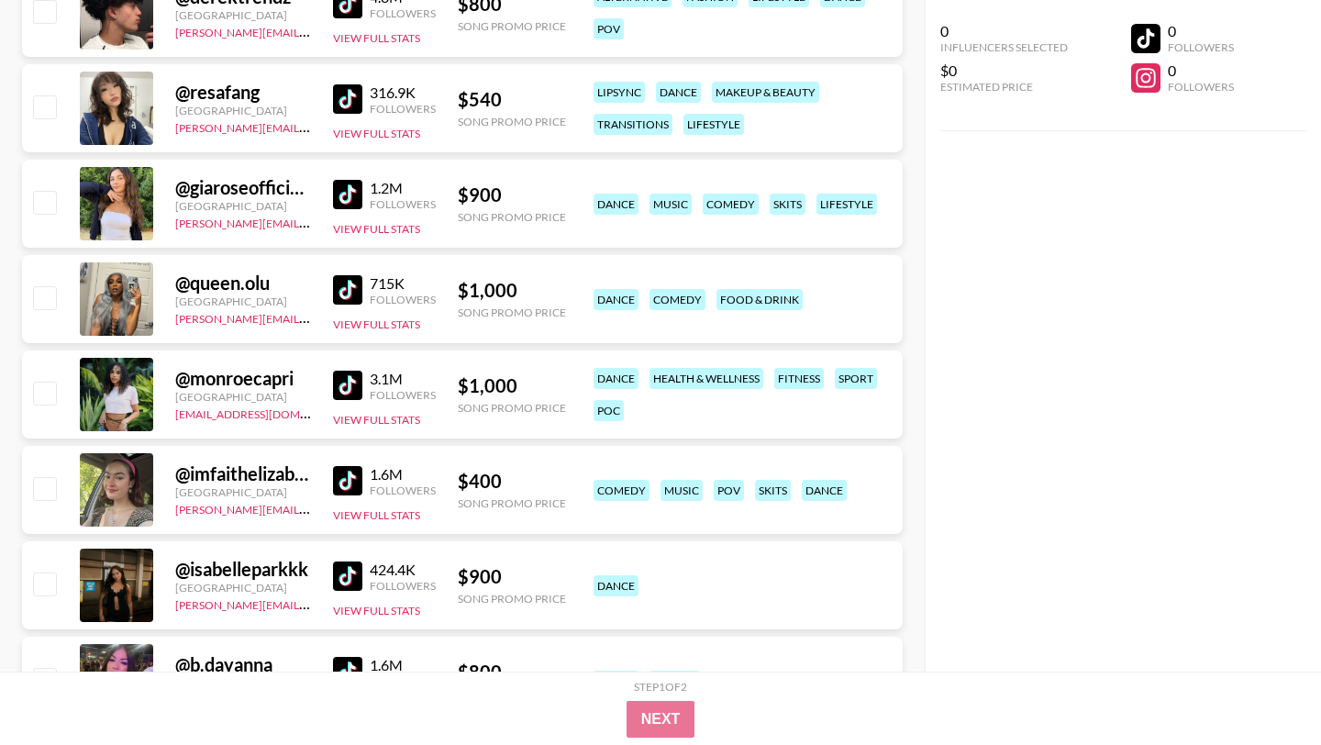
click at [335, 211] on div "1.2M Followers View Full Stats" at bounding box center [384, 204] width 103 height 65
click at [346, 193] on img at bounding box center [347, 194] width 29 height 29
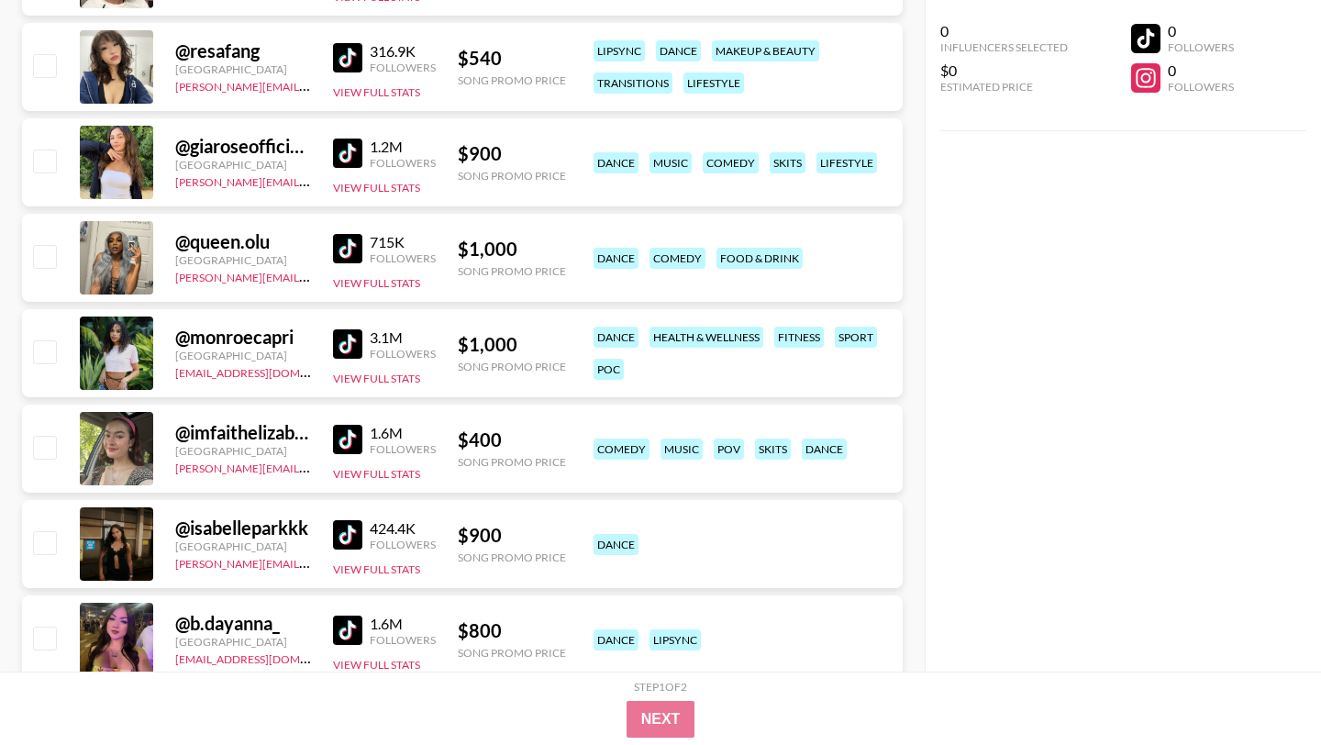
scroll to position [2299, 0]
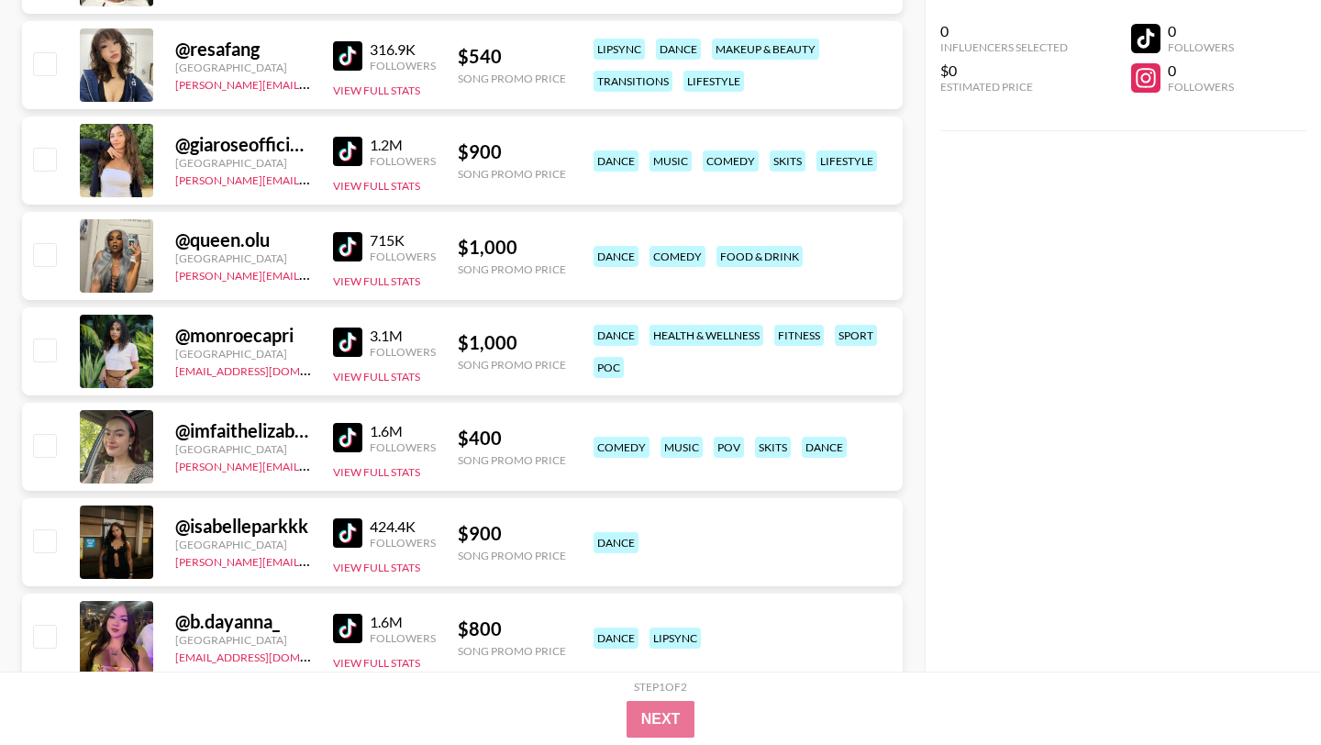
click at [351, 246] on img at bounding box center [347, 246] width 29 height 29
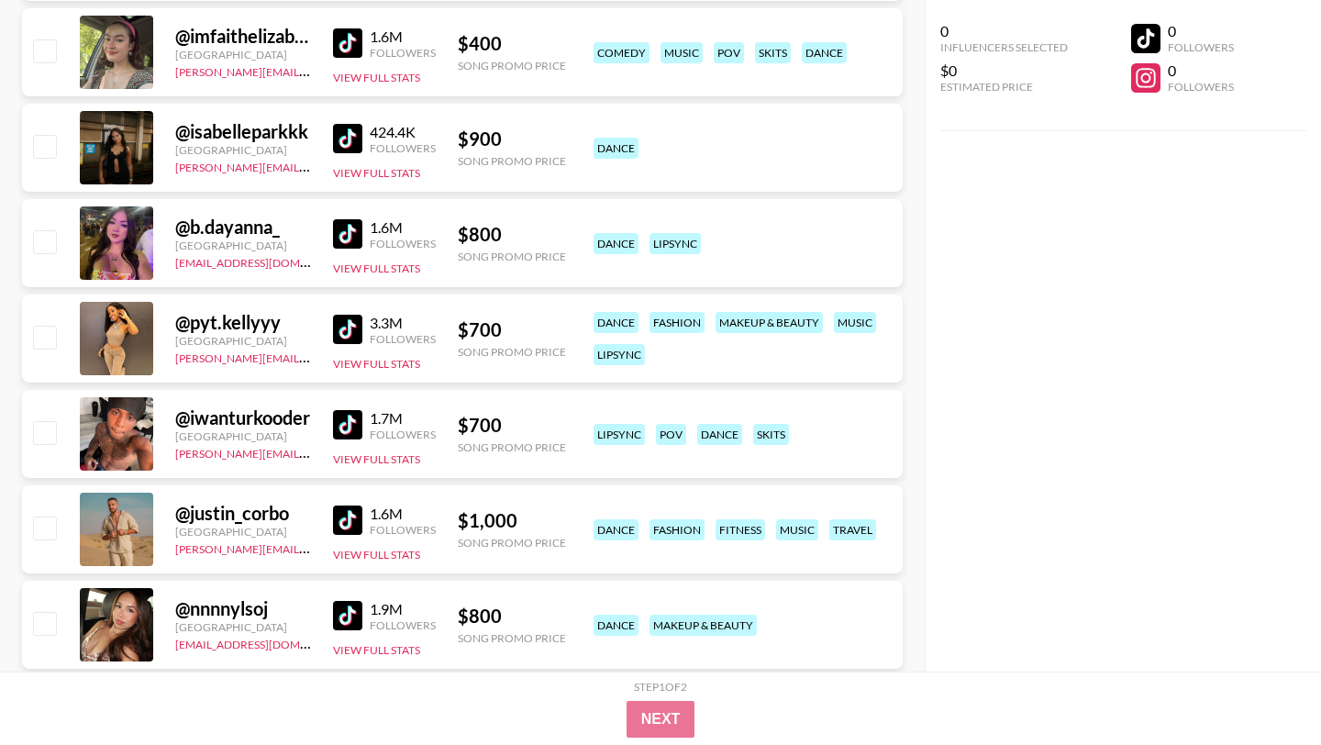
scroll to position [2703, 0]
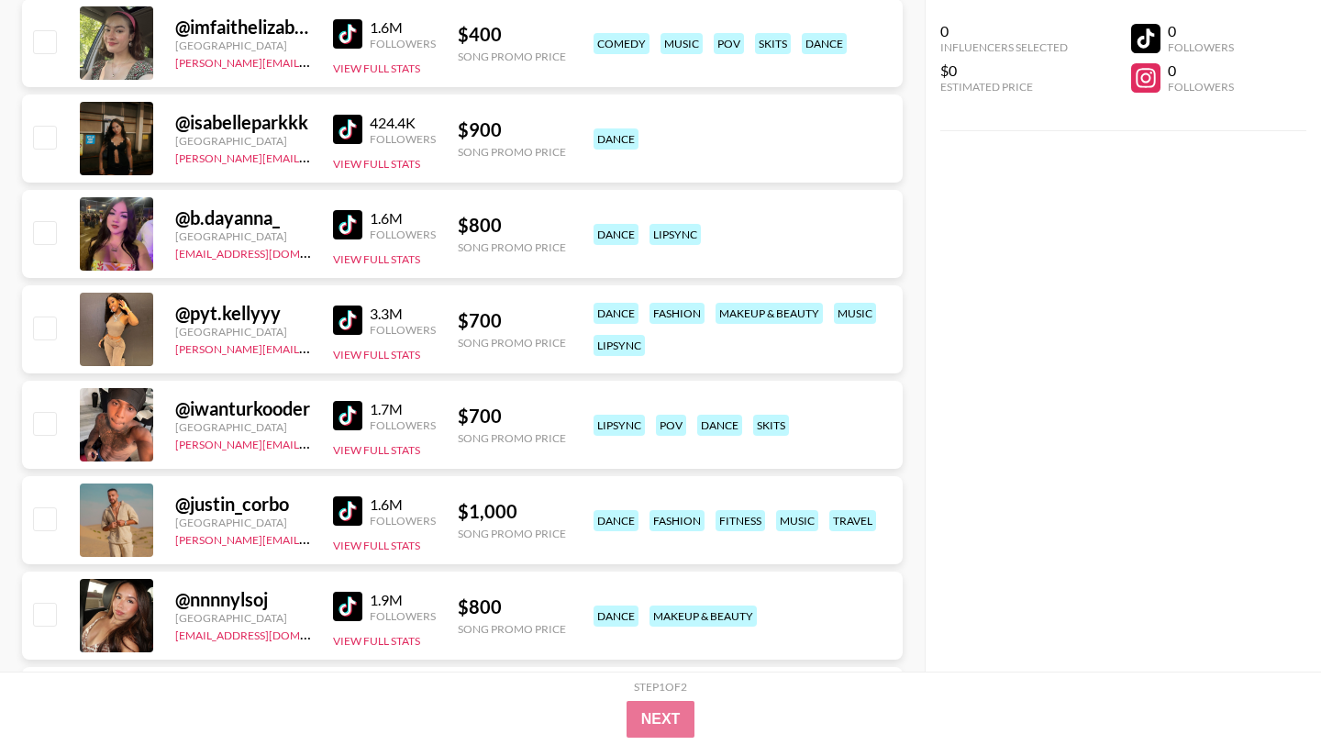
click at [355, 420] on img at bounding box center [347, 415] width 29 height 29
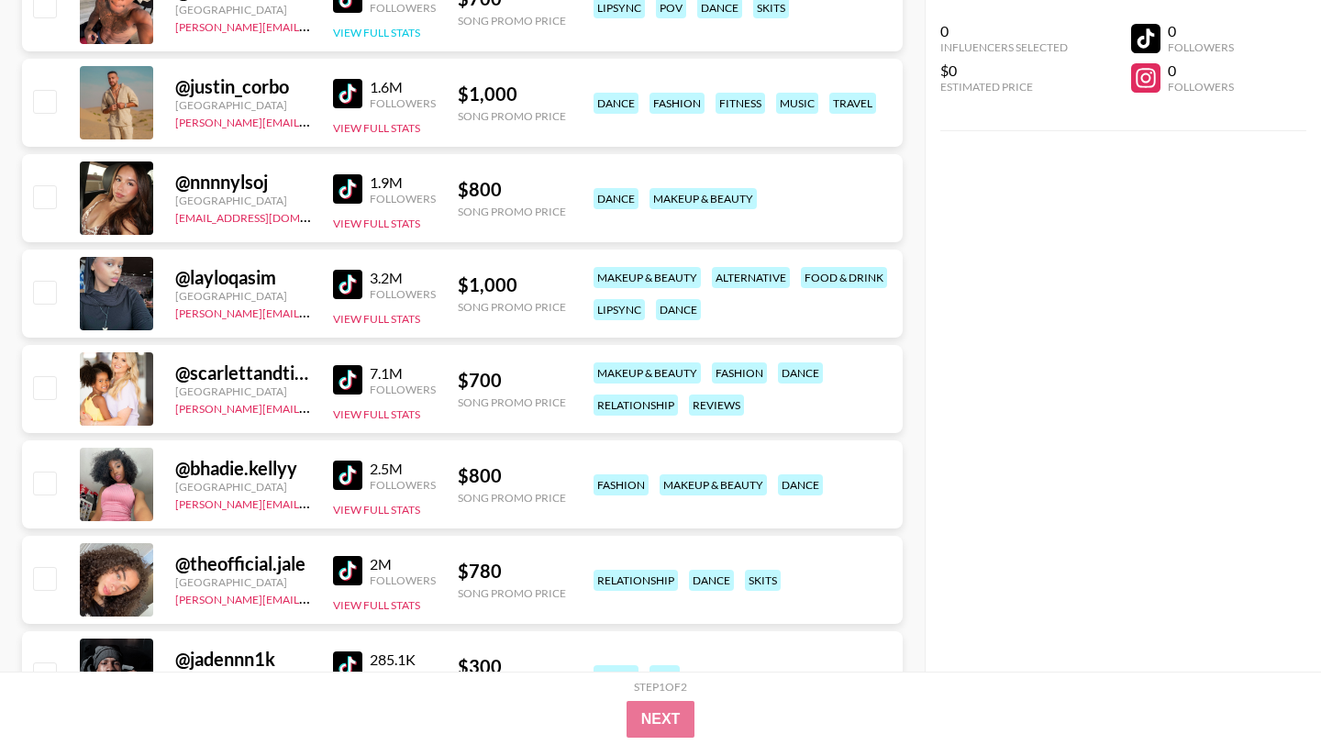
scroll to position [3233, 0]
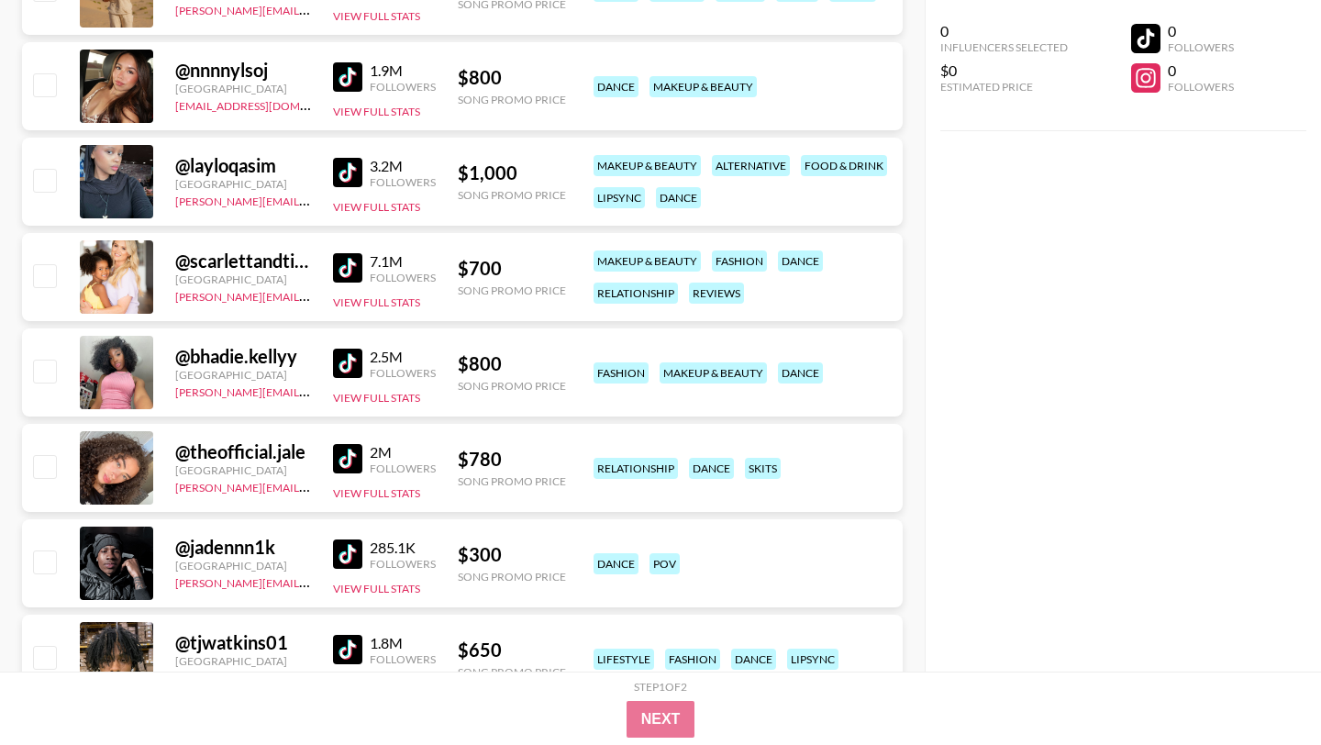
click at [351, 364] on img at bounding box center [347, 363] width 29 height 29
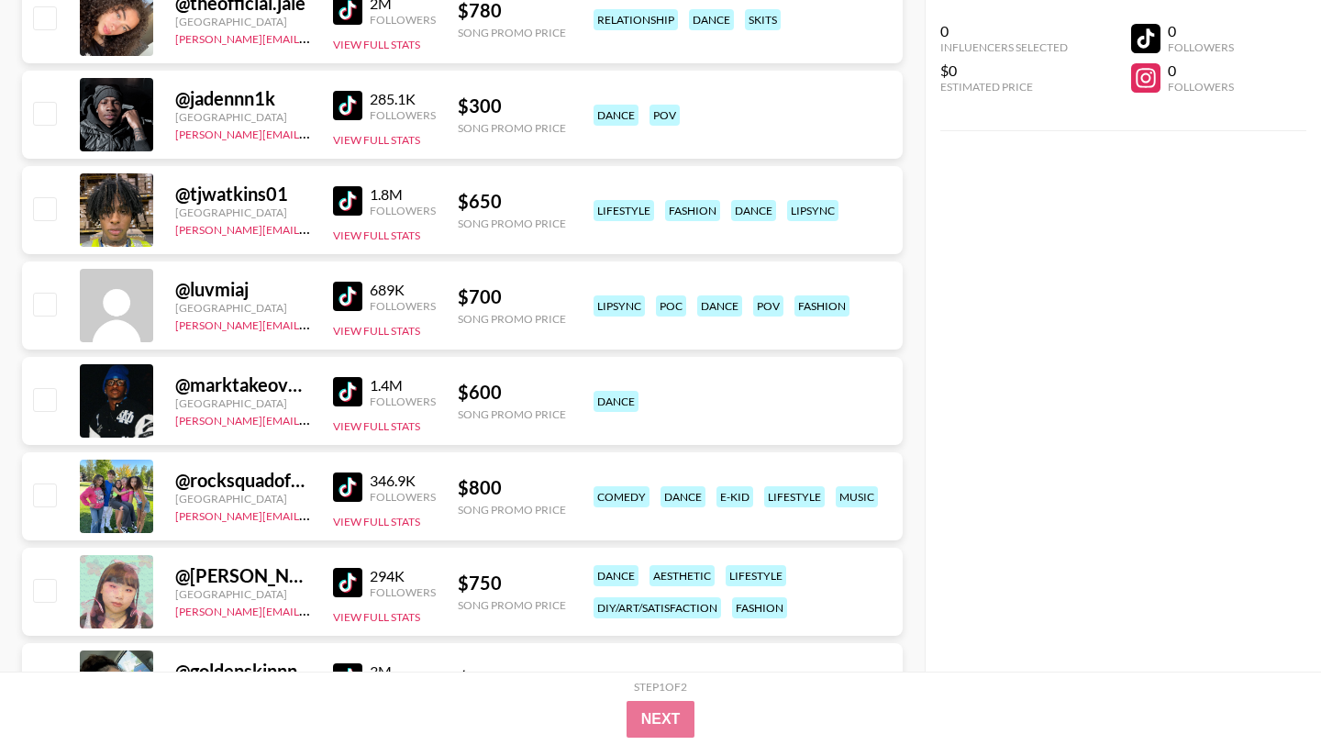
scroll to position [3680, 0]
click at [353, 206] on img at bounding box center [347, 201] width 29 height 29
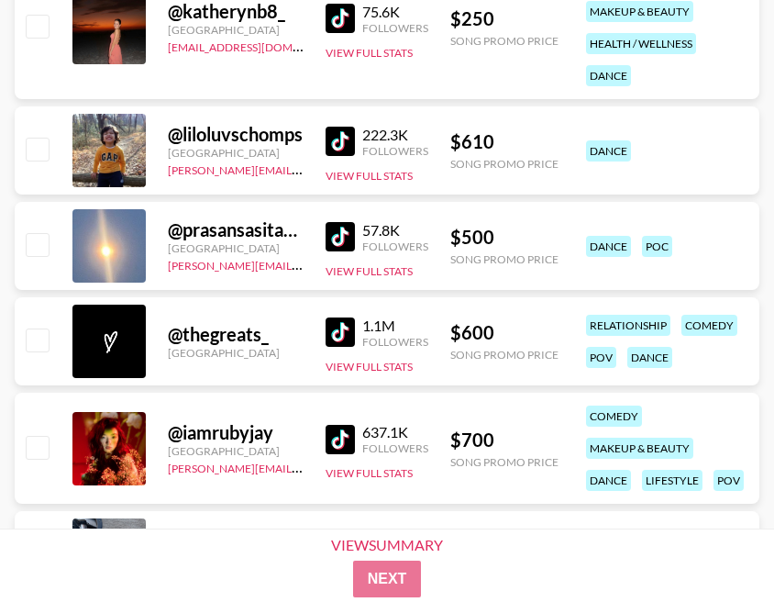
scroll to position [10128, 0]
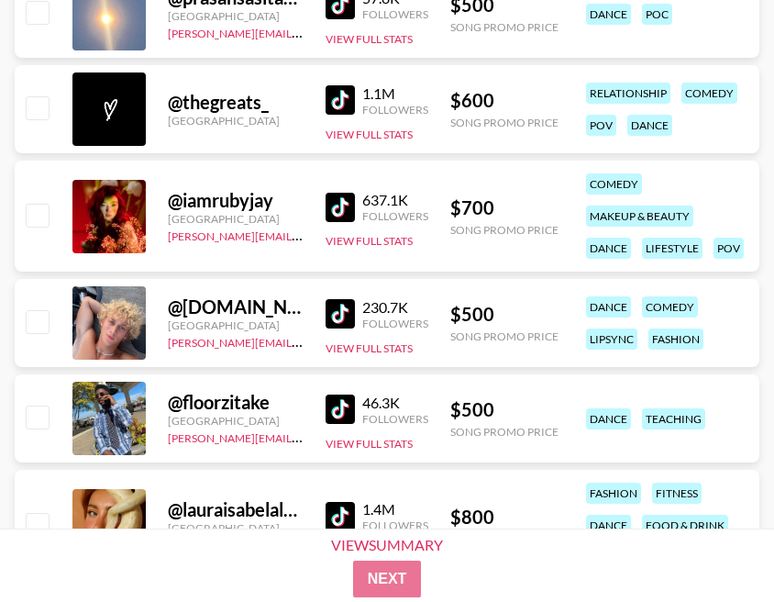
click at [344, 404] on img at bounding box center [340, 409] width 29 height 29
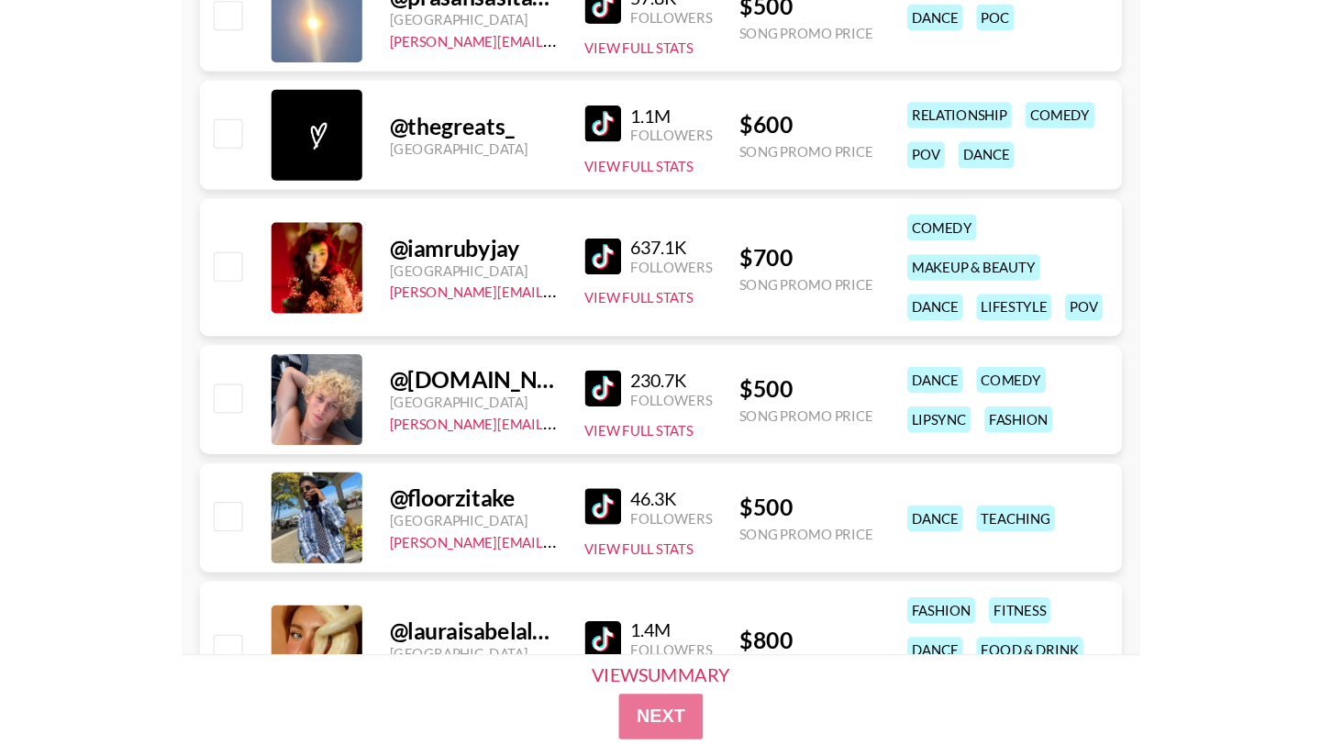
scroll to position [9935, 0]
